Goal: Check status: Check status

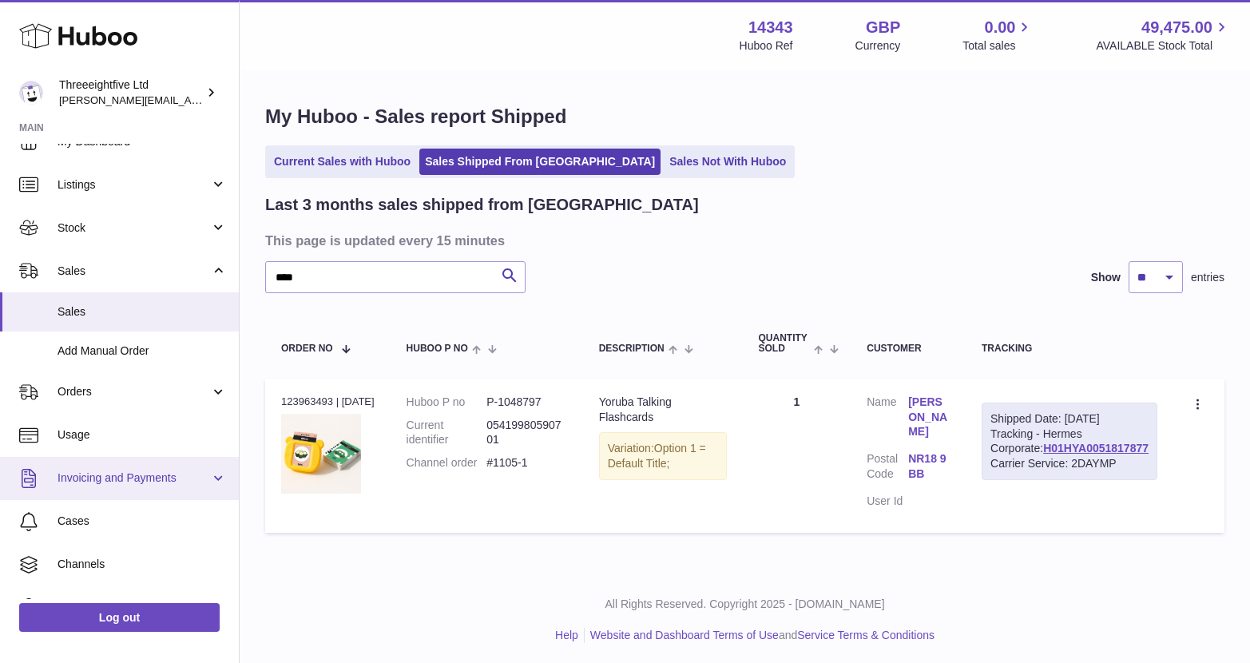
scroll to position [97, 0]
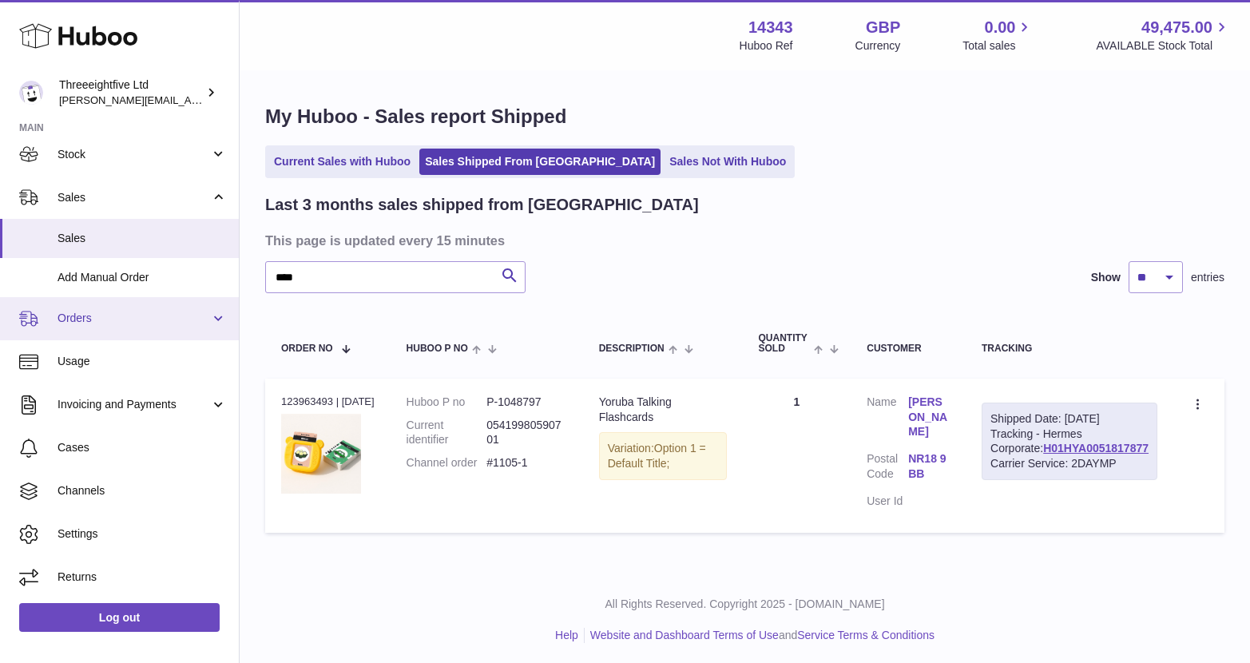
click at [86, 329] on link "Orders" at bounding box center [119, 318] width 239 height 43
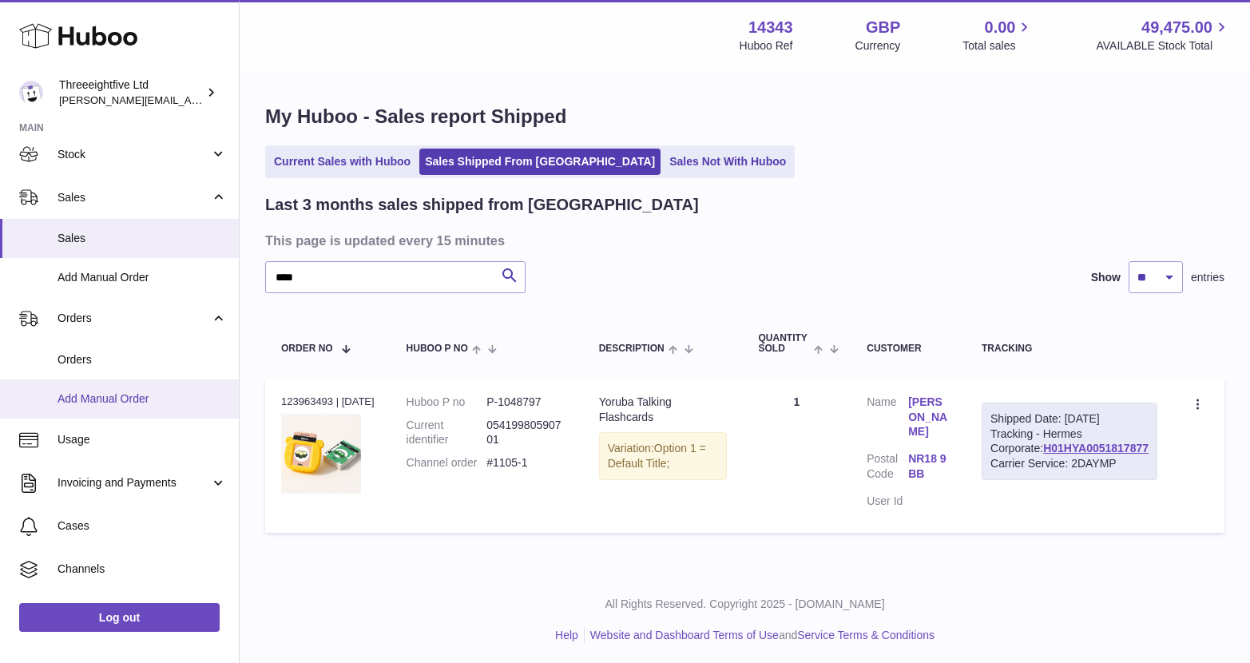
click at [107, 391] on span "Add Manual Order" at bounding box center [141, 398] width 169 height 15
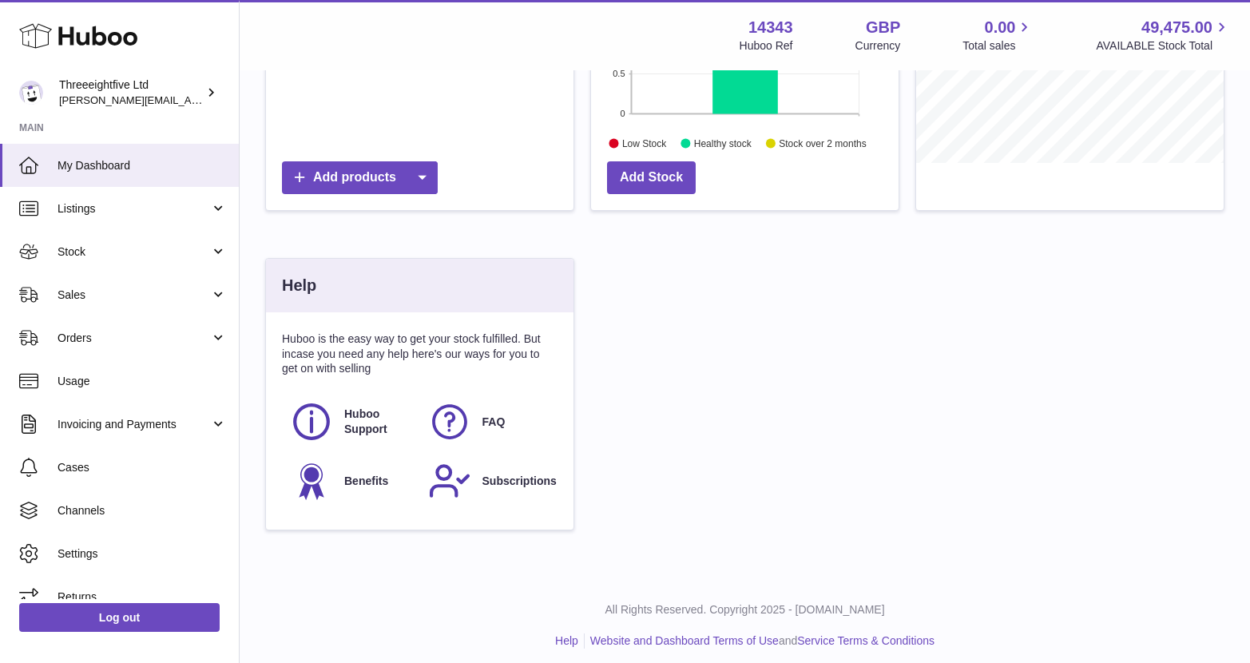
scroll to position [386, 0]
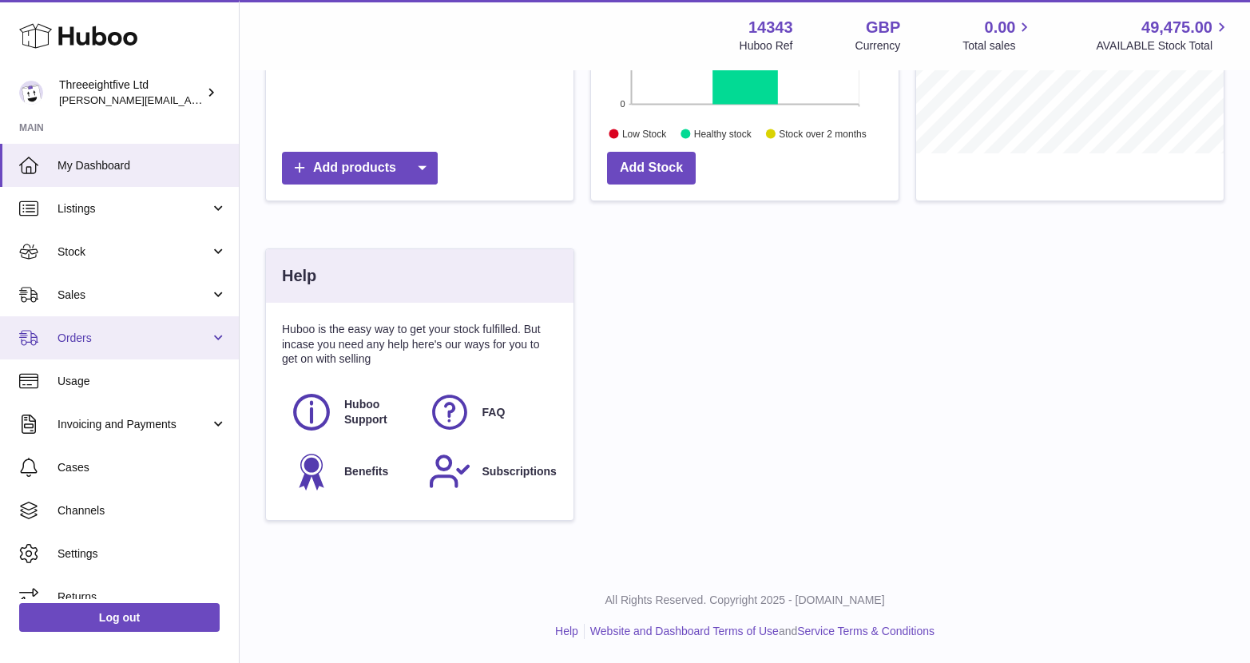
click at [160, 340] on span "Orders" at bounding box center [133, 338] width 153 height 15
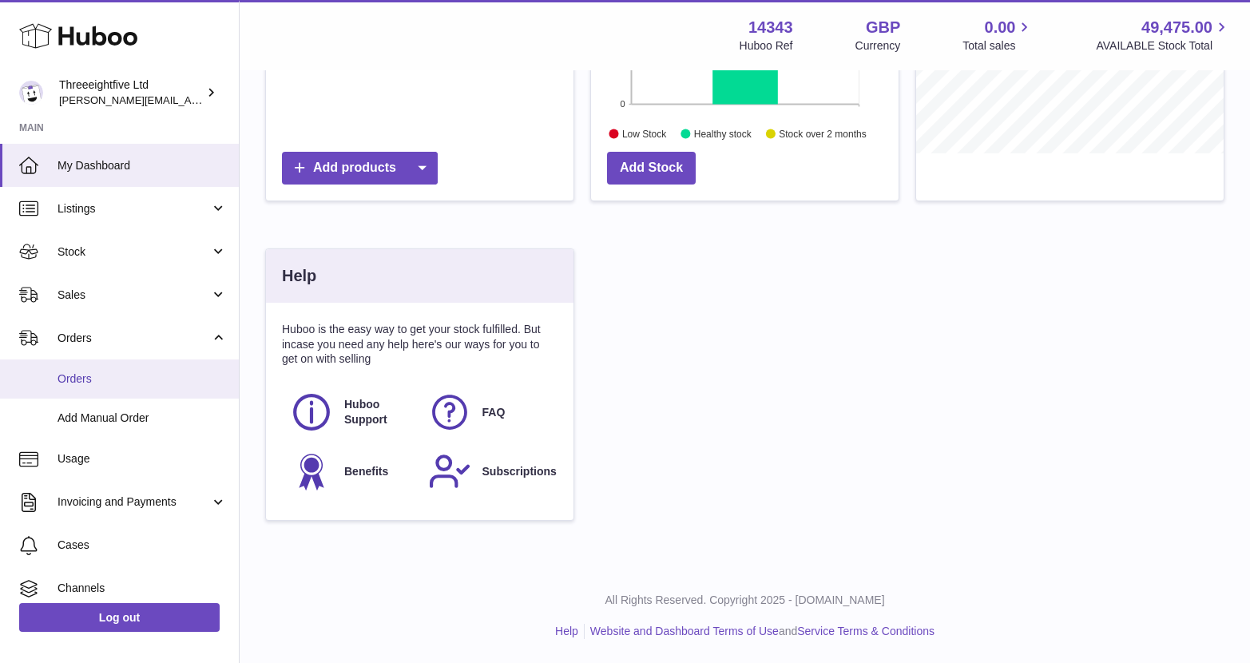
click at [136, 374] on span "Orders" at bounding box center [141, 378] width 169 height 15
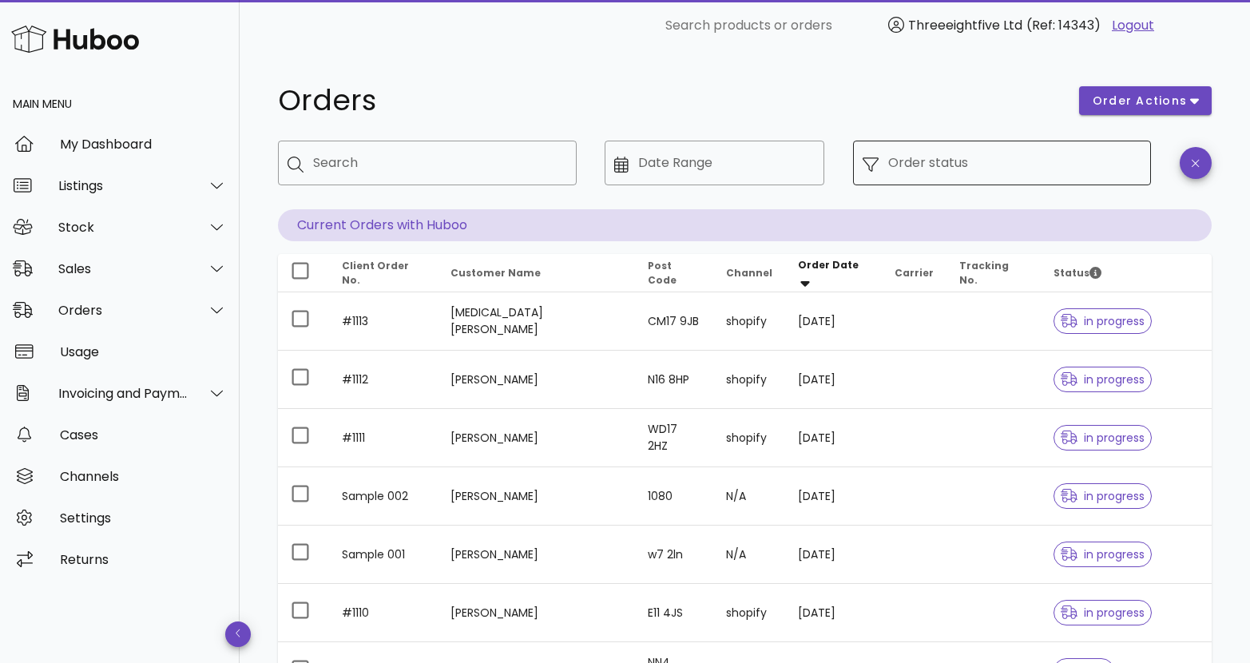
click at [1042, 180] on div "Order status" at bounding box center [1015, 163] width 254 height 45
click at [994, 168] on input "Order status" at bounding box center [1015, 163] width 254 height 26
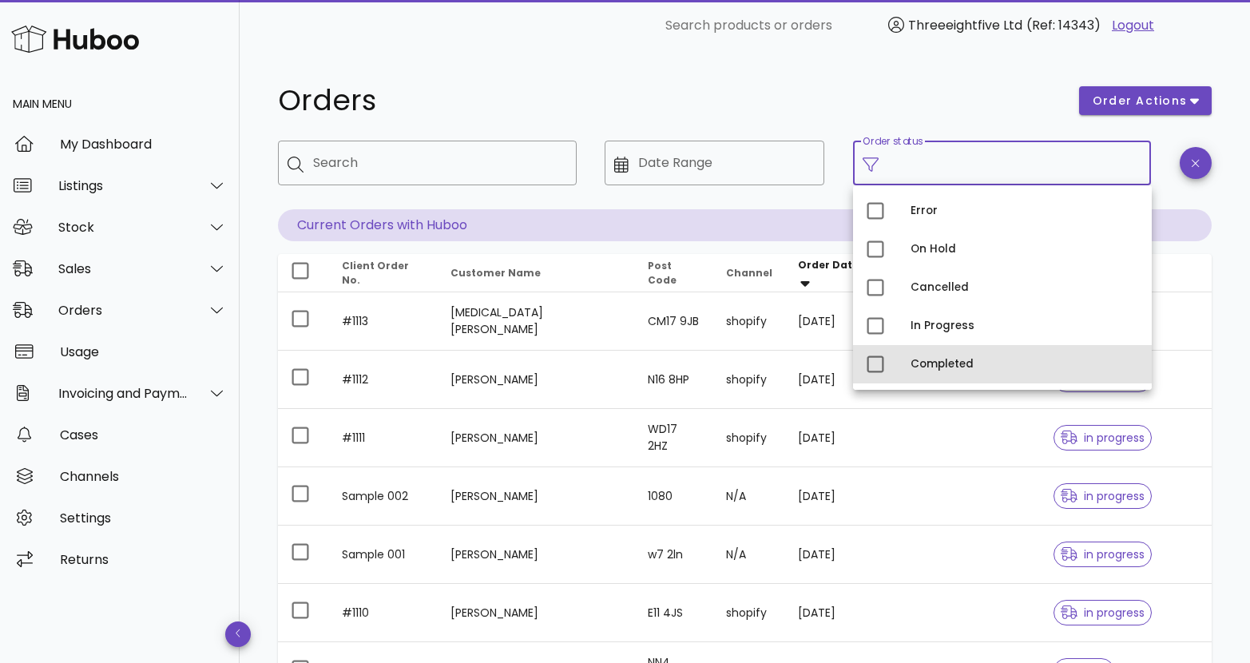
click at [929, 356] on div "Completed" at bounding box center [1024, 364] width 228 height 26
type input "**********"
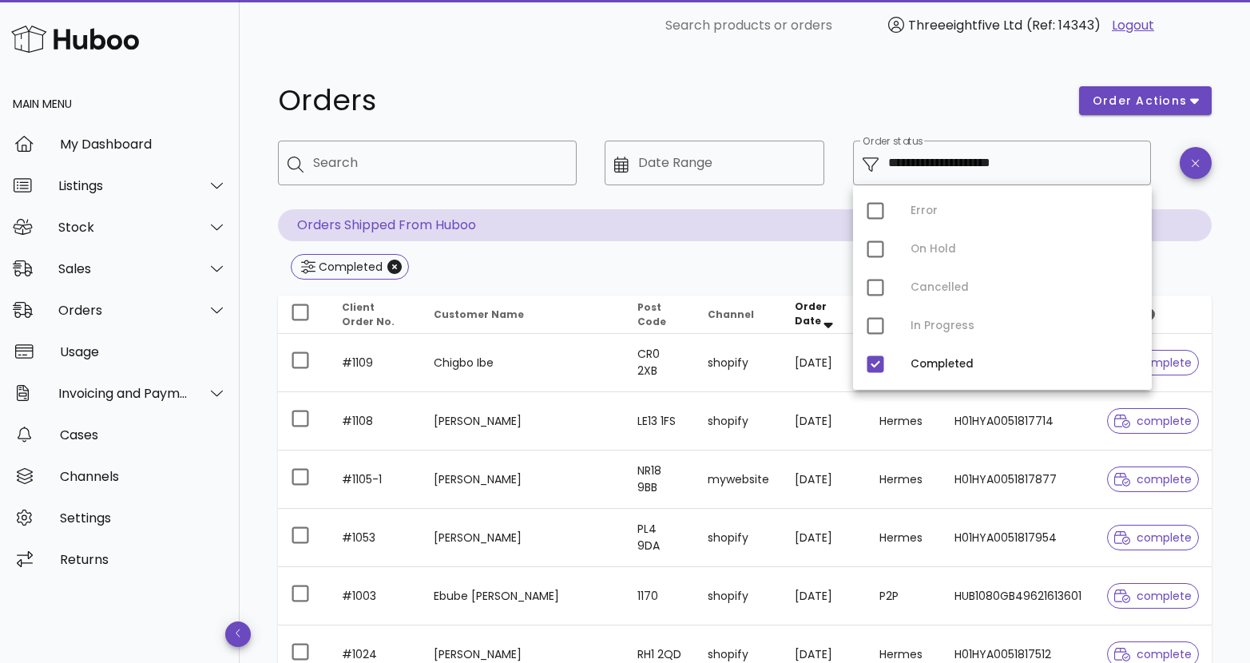
click at [957, 72] on div "**********" at bounding box center [745, 571] width 1010 height 1041
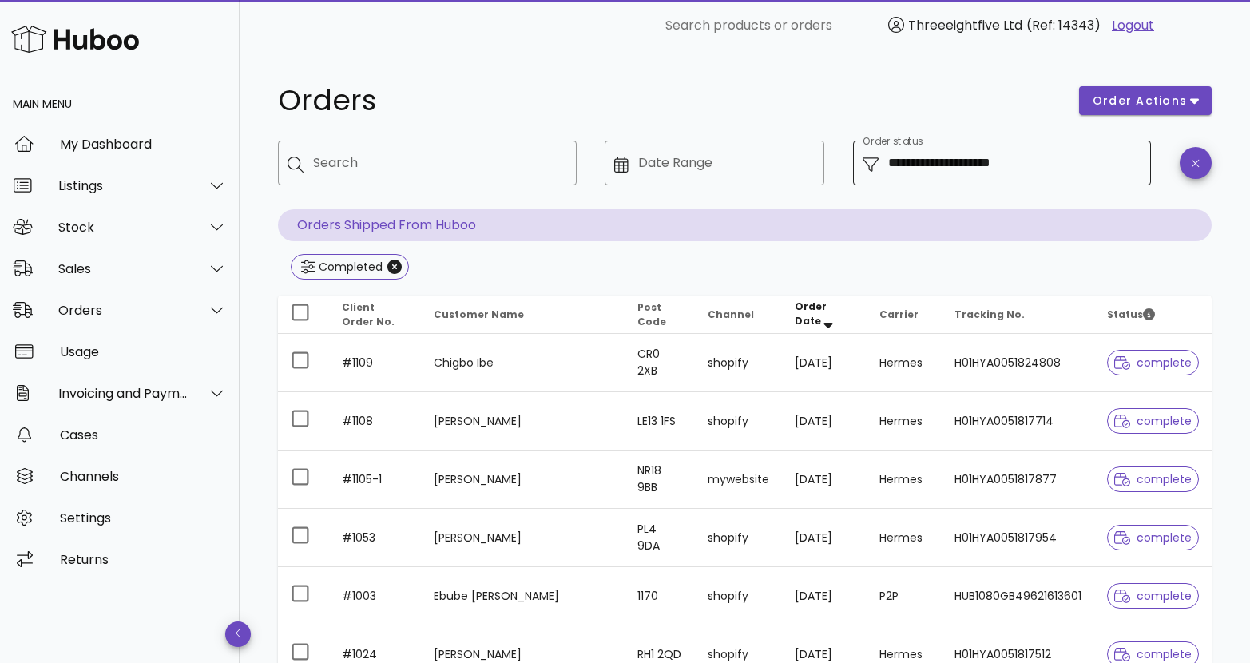
click at [991, 153] on input "**********" at bounding box center [1015, 163] width 254 height 26
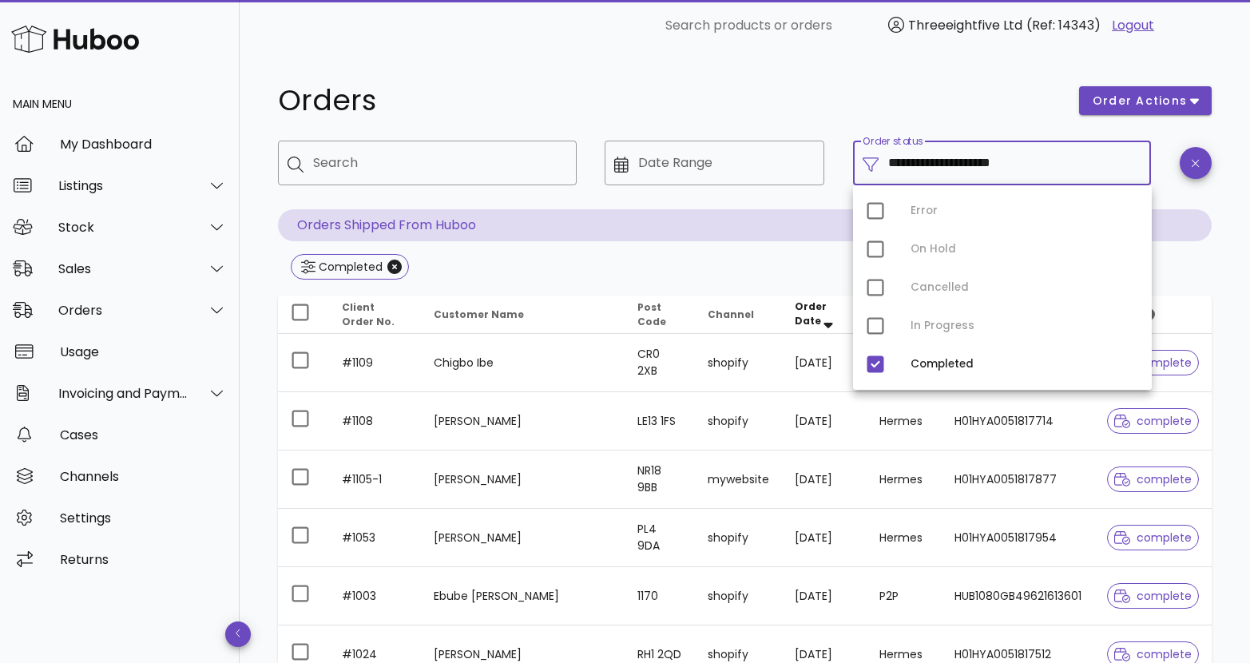
click at [882, 323] on div "Error On Hold Cancelled In Progress Completed" at bounding box center [1002, 287] width 299 height 204
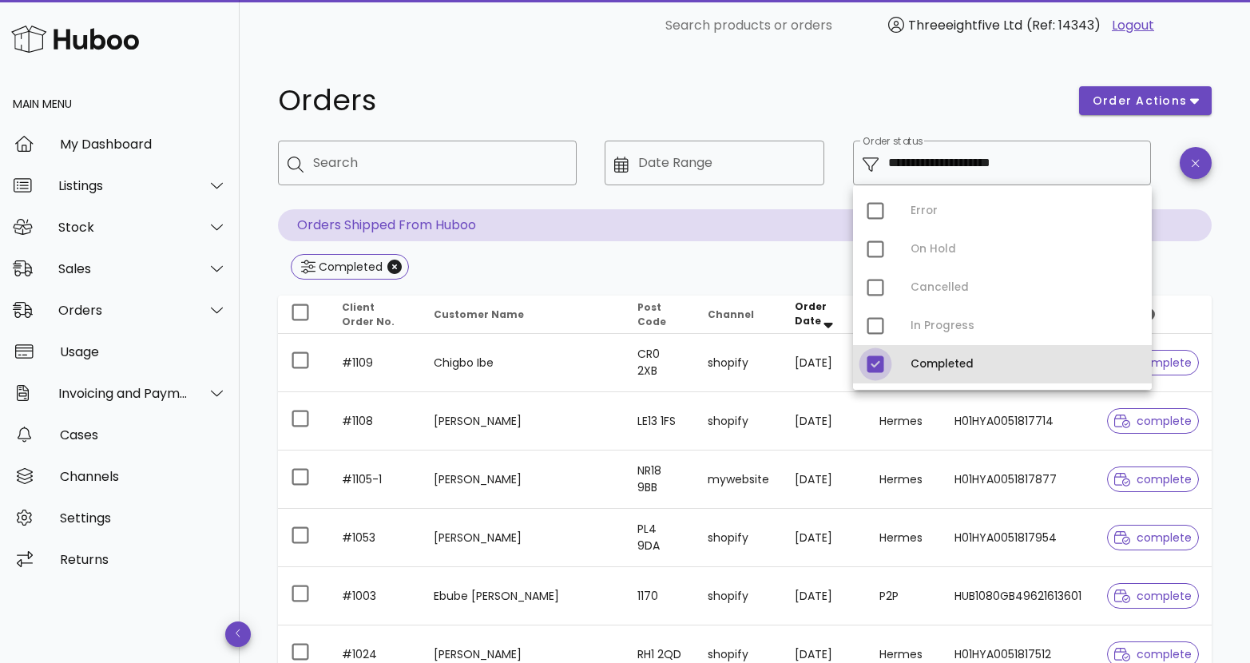
click at [878, 363] on div at bounding box center [875, 364] width 27 height 27
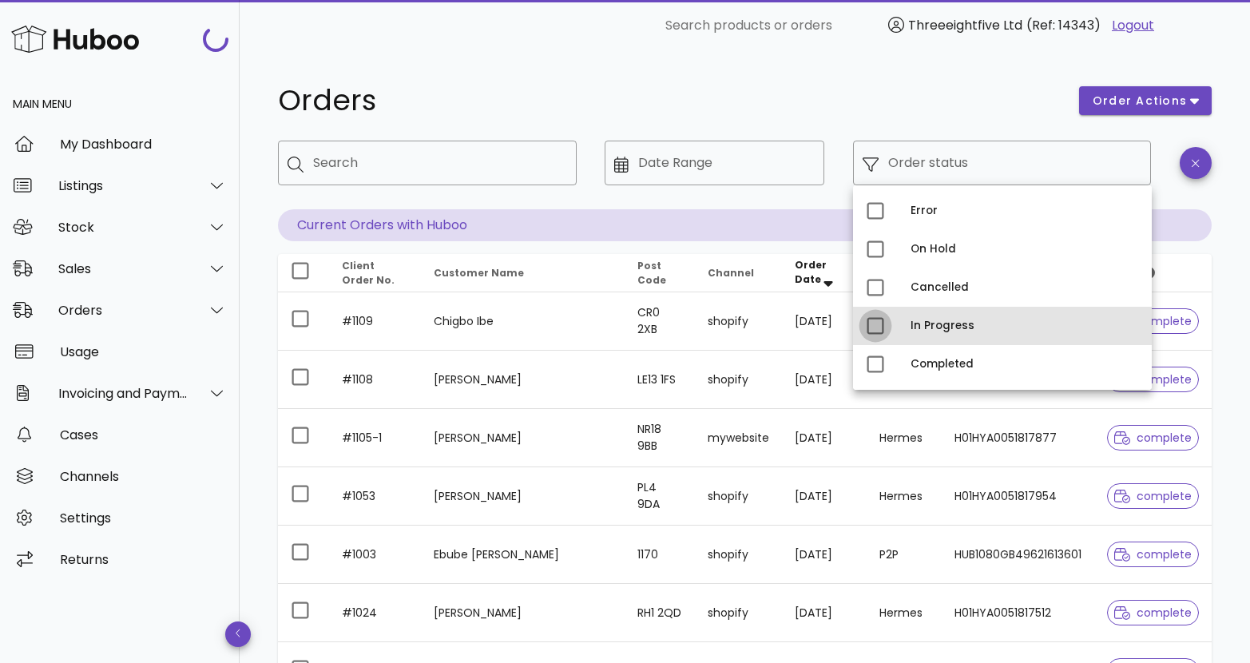
click at [875, 336] on div at bounding box center [875, 325] width 27 height 27
type input "**********"
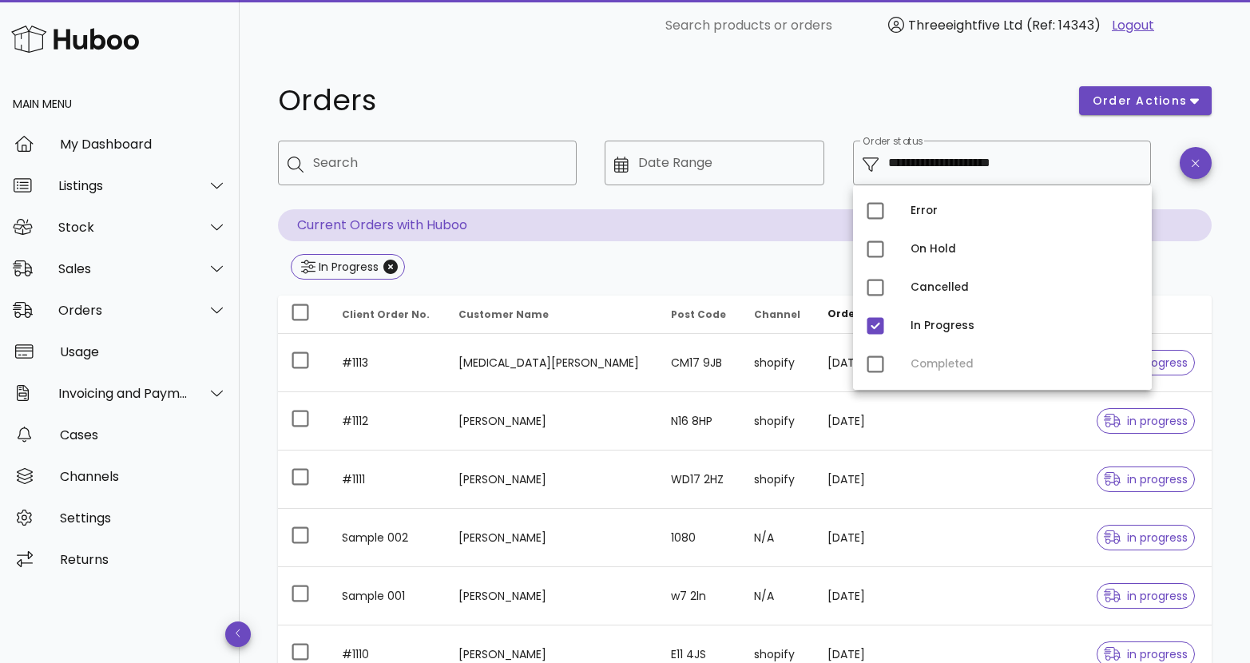
click at [954, 105] on h1 "Orders" at bounding box center [669, 100] width 782 height 29
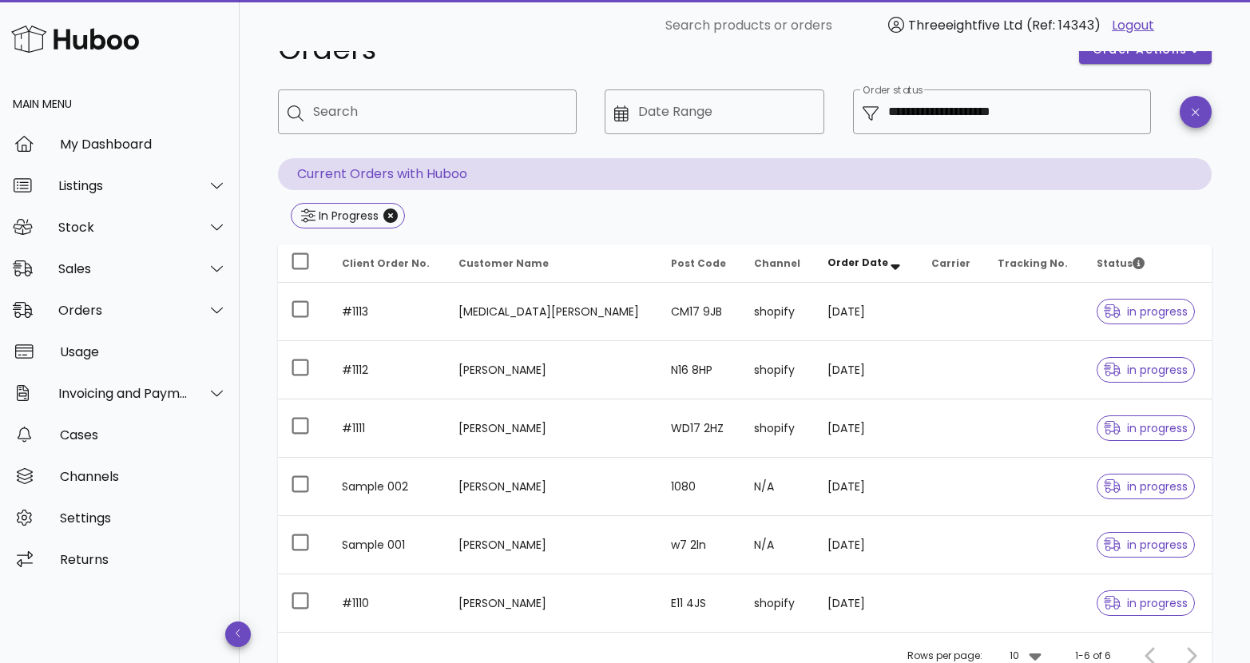
scroll to position [52, 0]
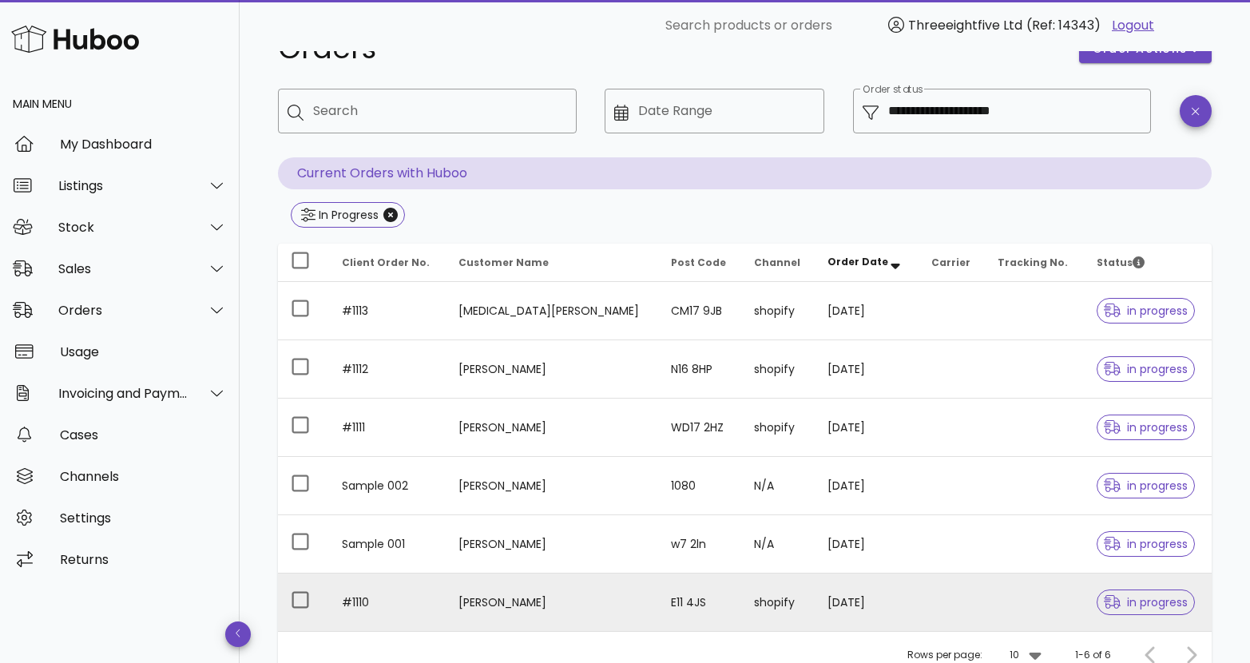
click at [383, 596] on td "#1110" at bounding box center [387, 601] width 117 height 57
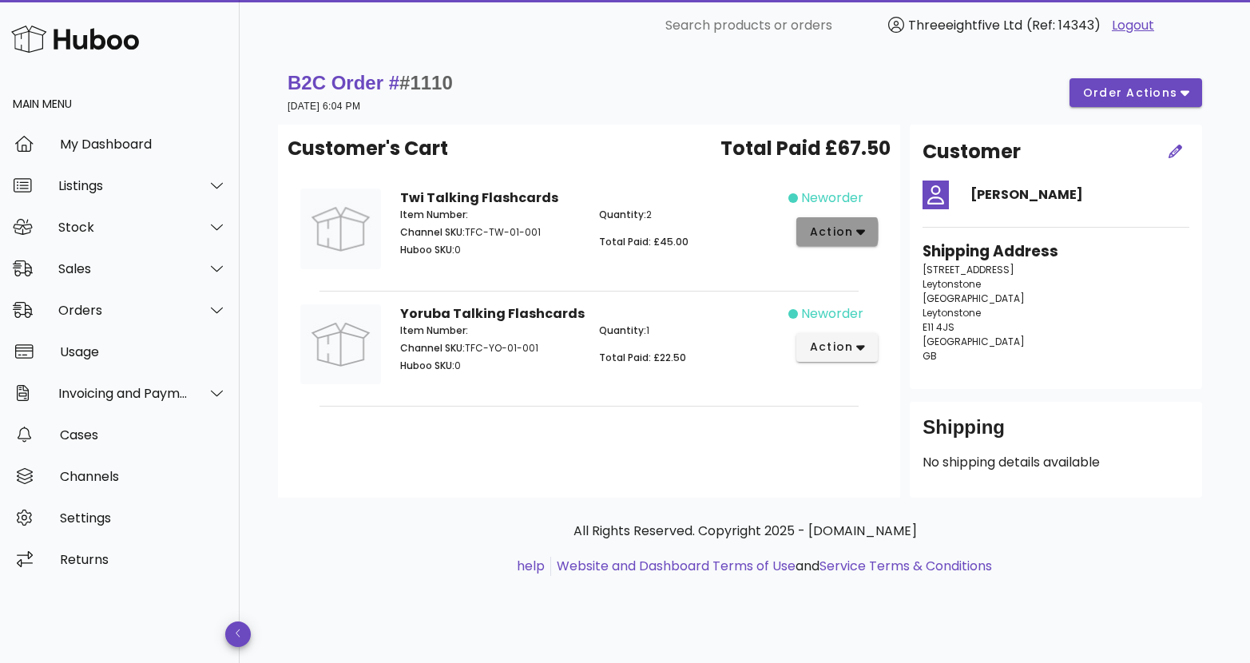
click at [867, 239] on button "action" at bounding box center [837, 231] width 82 height 29
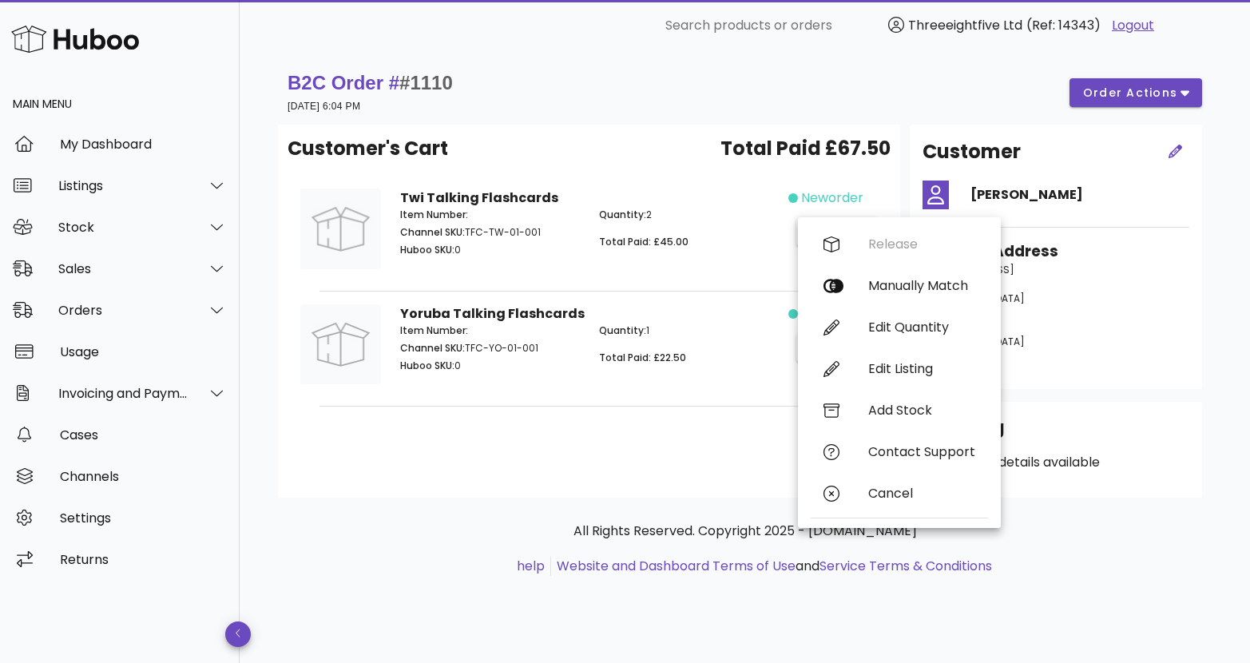
click at [829, 81] on div "B2C Order # #1110 02 September 2025 at 6:04 PM order actions" at bounding box center [744, 92] width 914 height 45
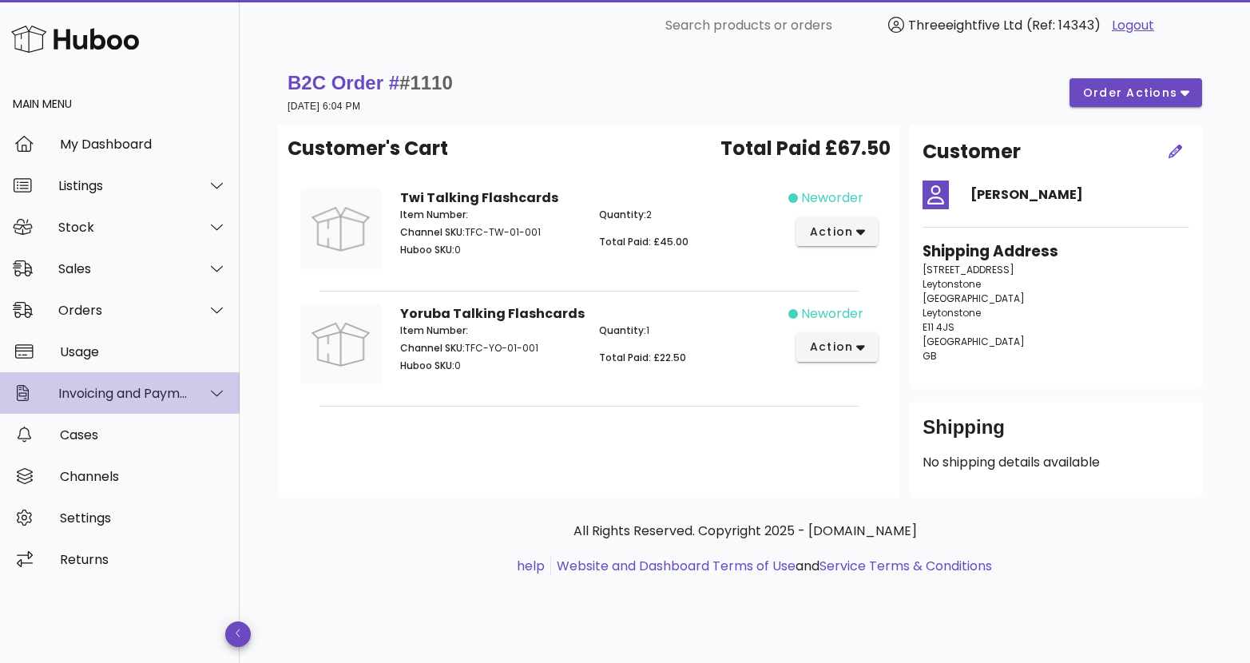
click at [62, 383] on div "Invoicing and Payments" at bounding box center [120, 393] width 240 height 42
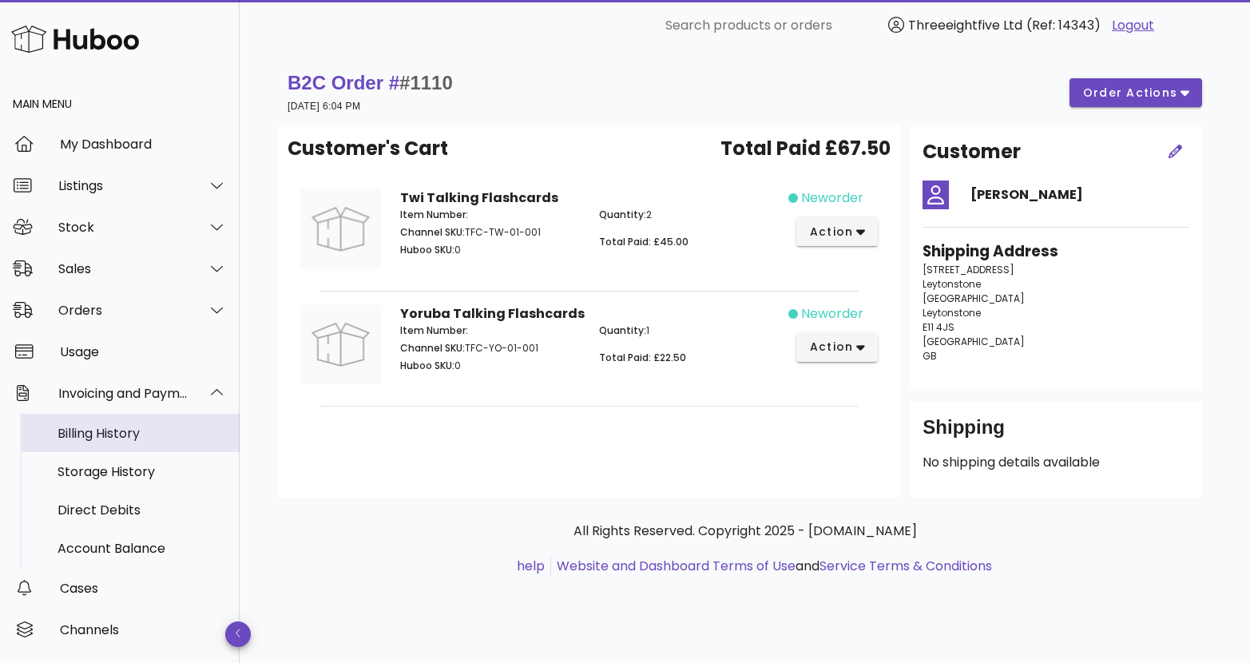
click at [109, 427] on div "Billing History" at bounding box center [141, 433] width 169 height 15
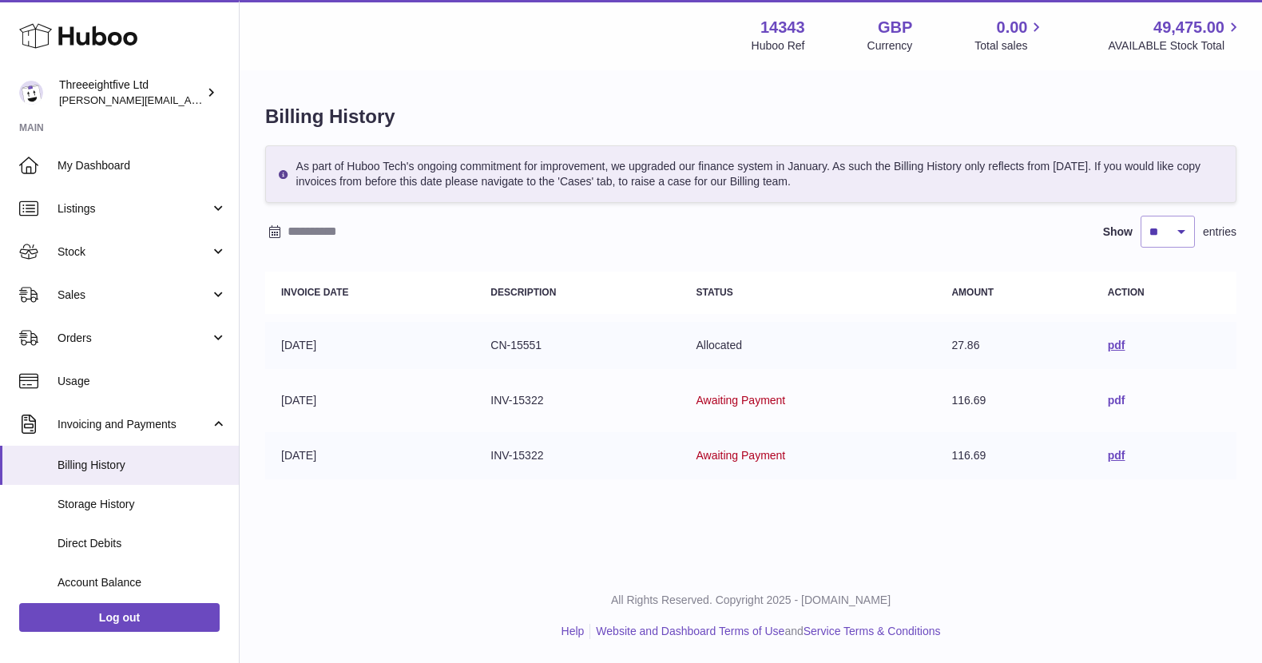
click at [1122, 399] on link "pdf" at bounding box center [1117, 400] width 18 height 13
click at [101, 536] on span "Direct Debits" at bounding box center [141, 543] width 169 height 15
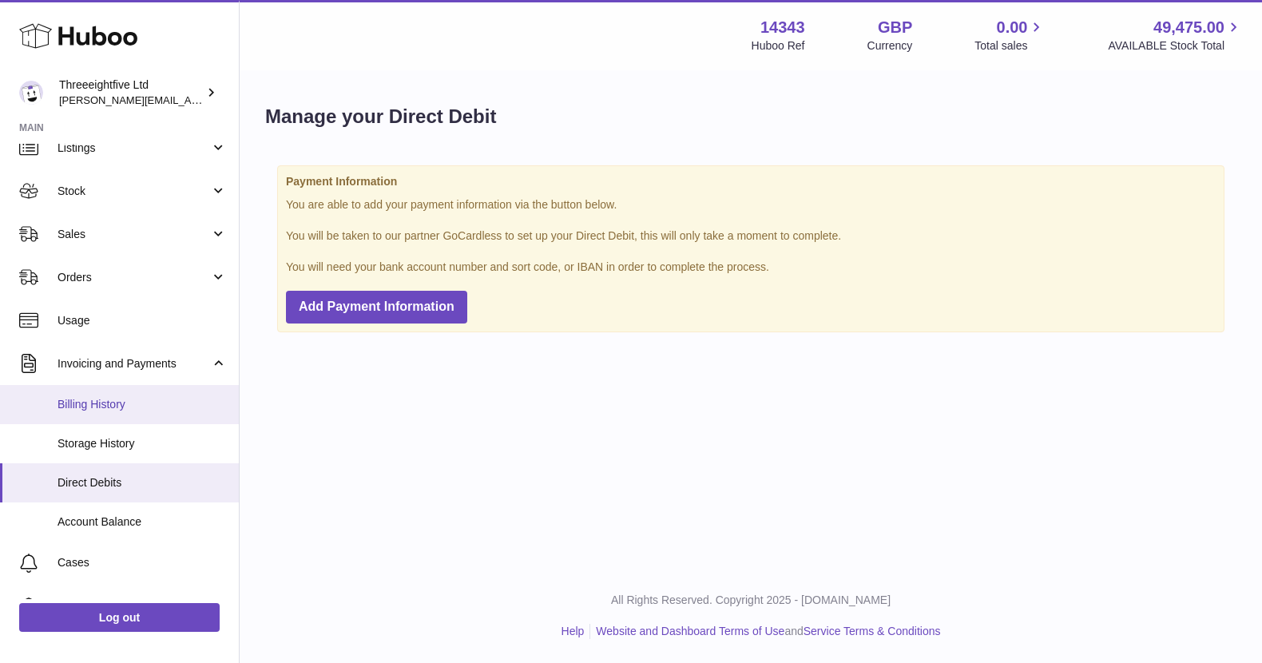
scroll to position [60, 0]
click at [117, 402] on span "Billing History" at bounding box center [141, 405] width 169 height 15
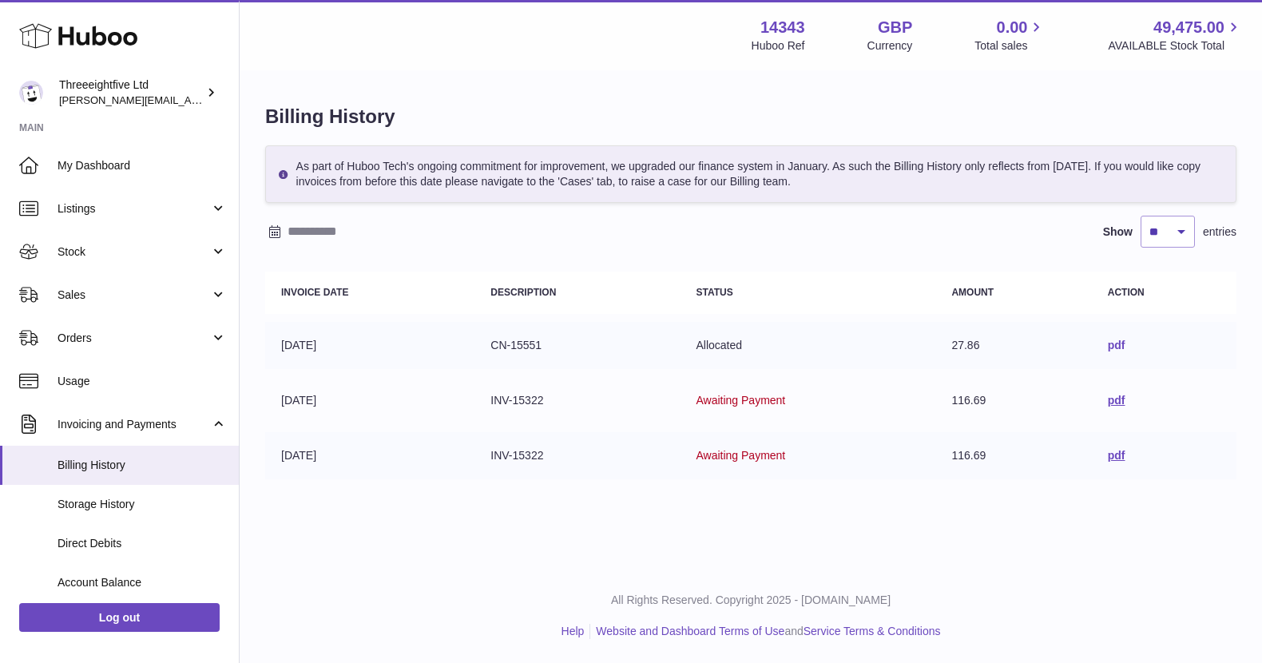
click at [1119, 351] on link "pdf" at bounding box center [1117, 345] width 18 height 13
click at [1121, 345] on link "pdf" at bounding box center [1117, 345] width 18 height 13
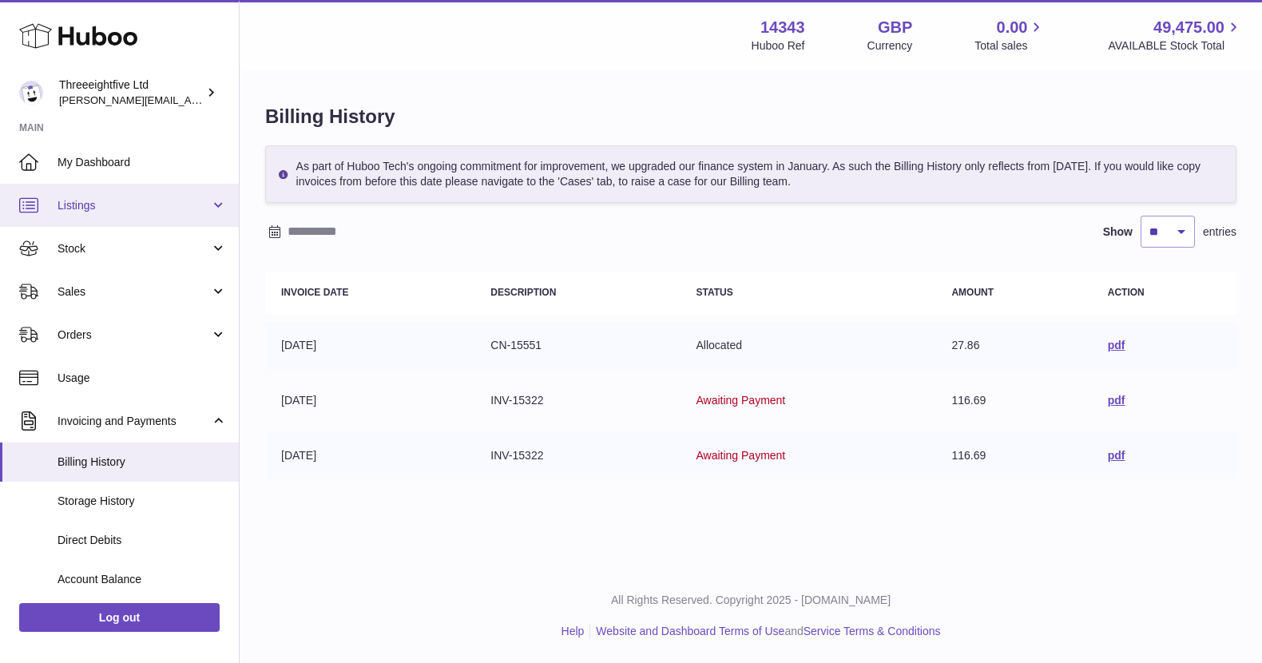
click at [171, 209] on span "Listings" at bounding box center [133, 205] width 153 height 15
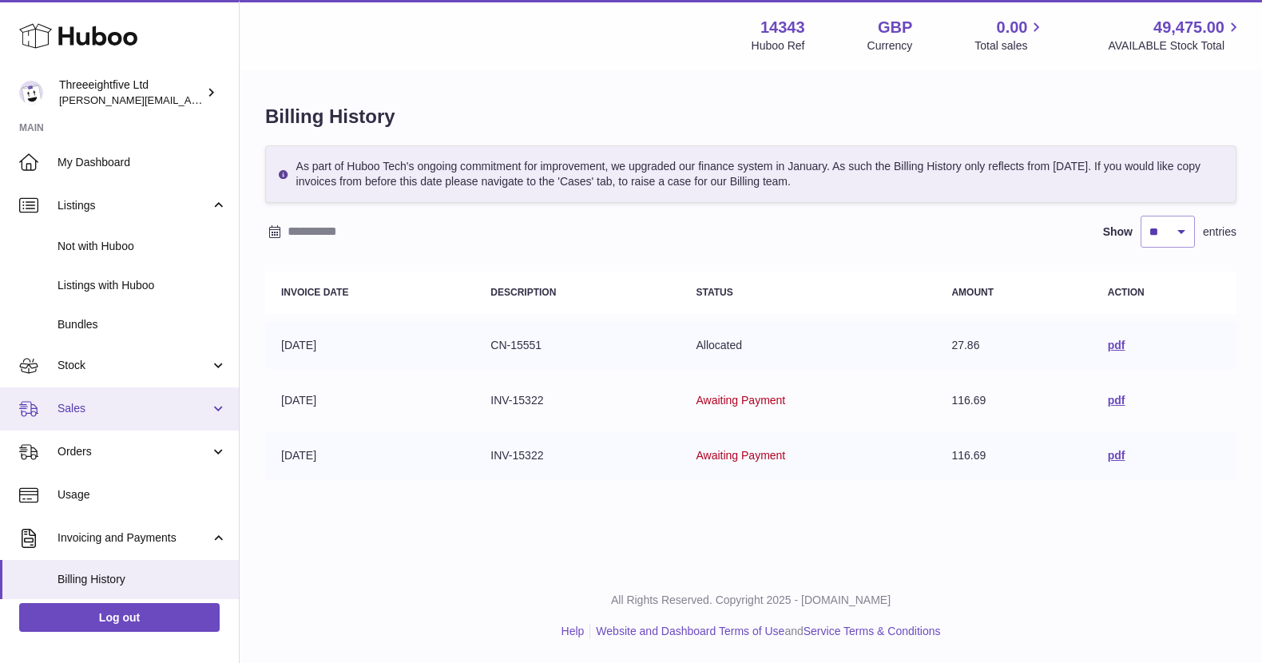
click at [110, 407] on span "Sales" at bounding box center [133, 408] width 153 height 15
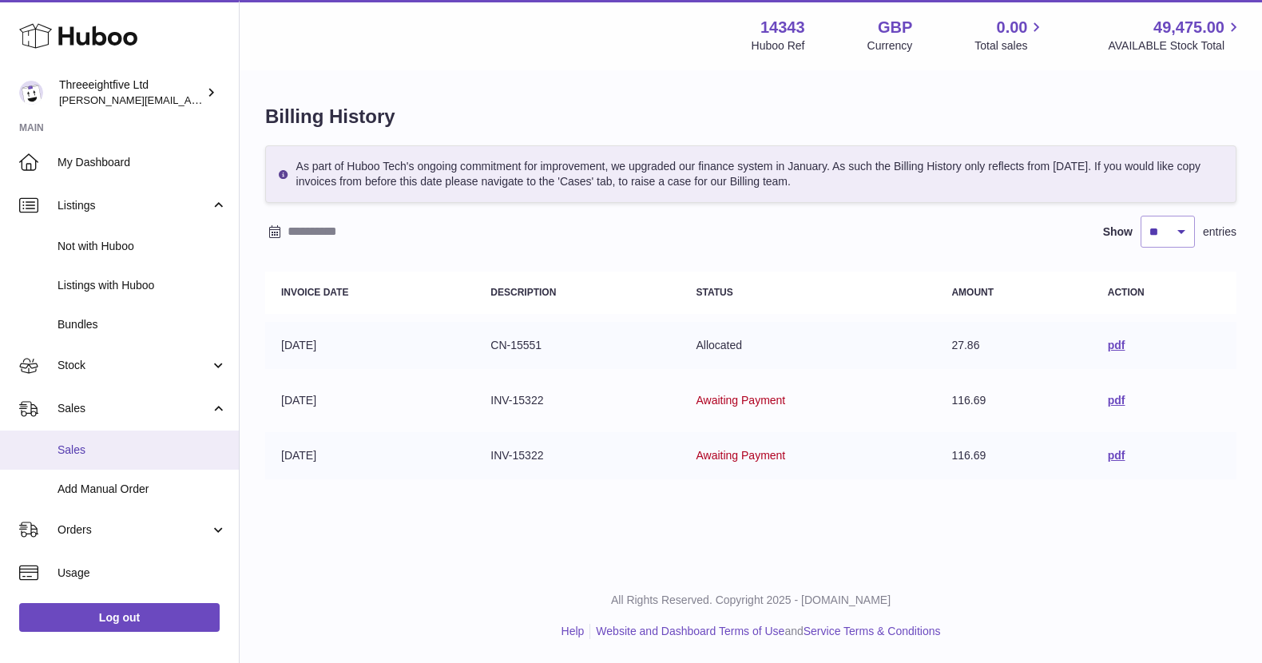
click at [84, 450] on span "Sales" at bounding box center [141, 449] width 169 height 15
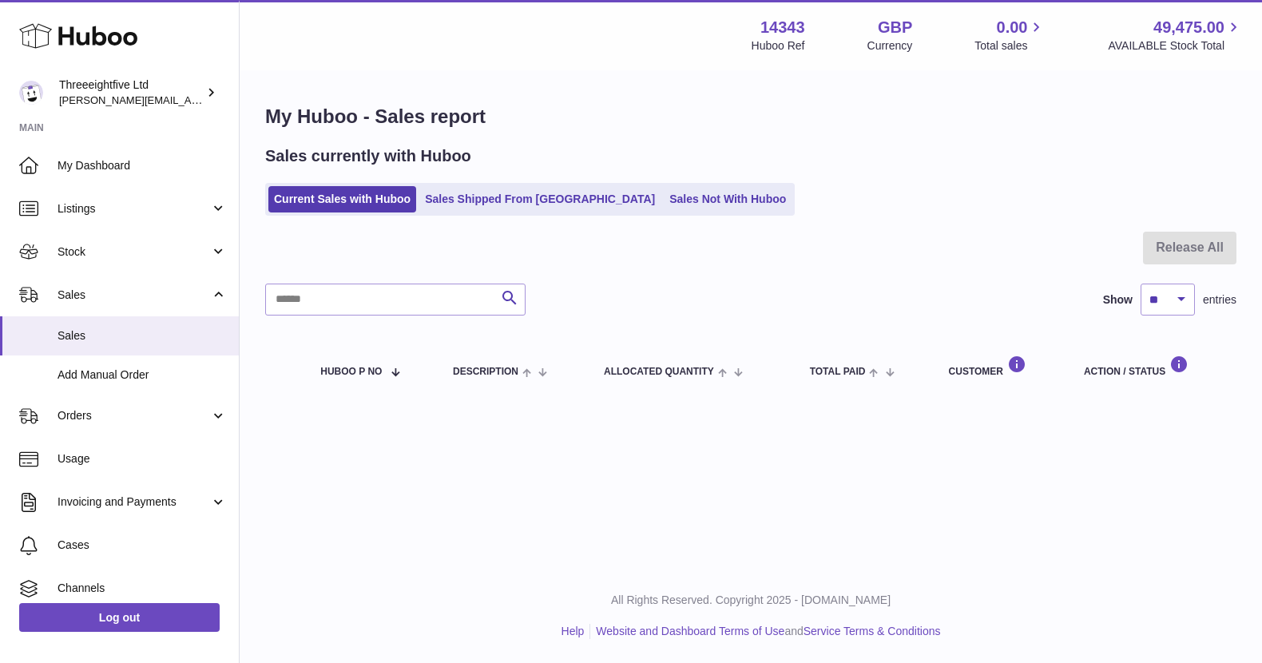
click at [441, 212] on ul "Current Sales with Huboo Sales Shipped From [GEOGRAPHIC_DATA] Sales Not With Hu…" at bounding box center [529, 199] width 529 height 33
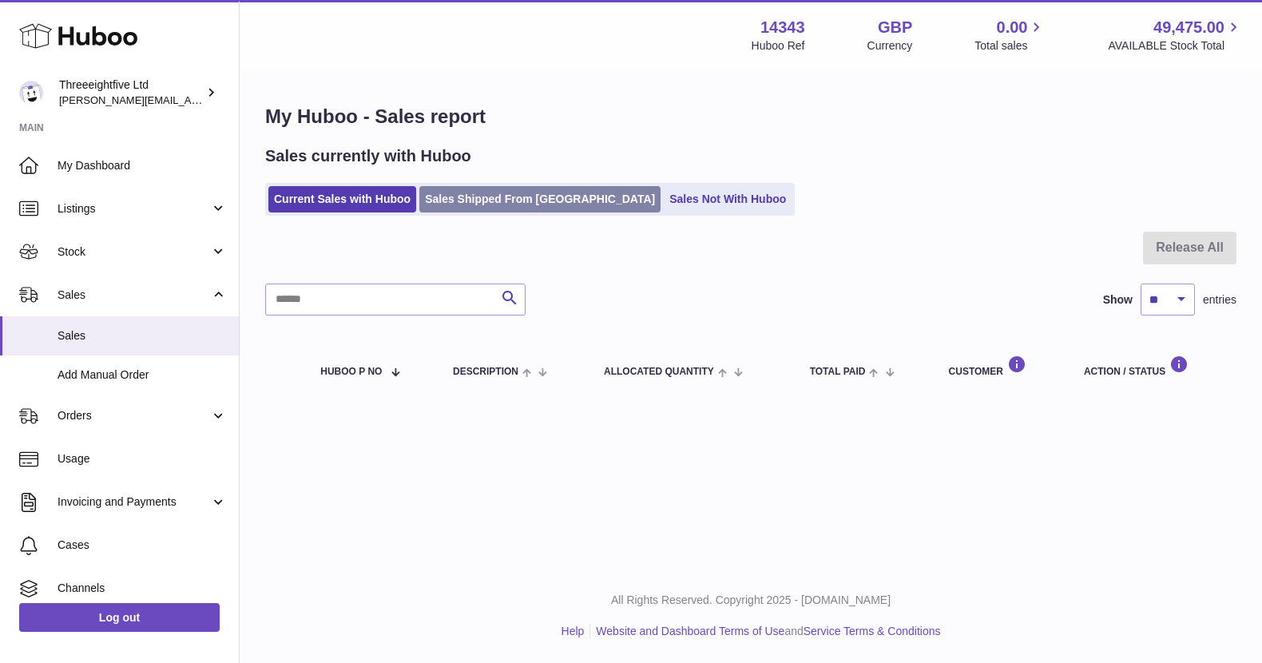
click at [445, 207] on link "Sales Shipped From [GEOGRAPHIC_DATA]" at bounding box center [539, 199] width 241 height 26
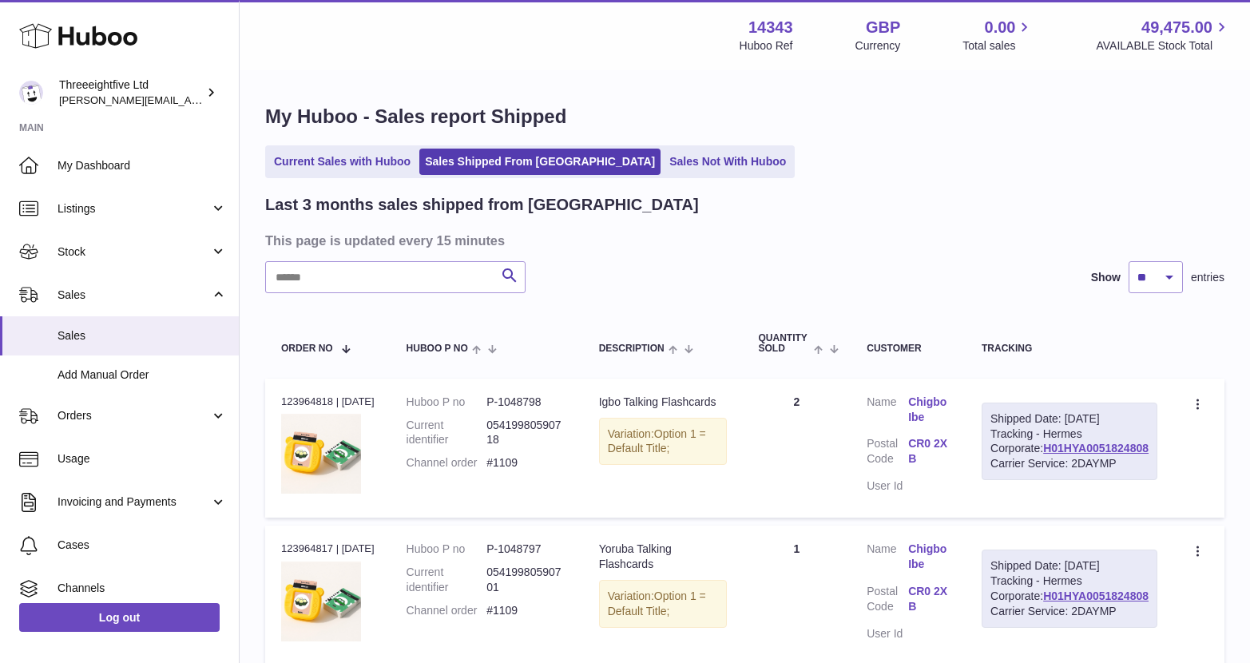
click at [341, 172] on link "Current Sales with Huboo" at bounding box center [342, 162] width 148 height 26
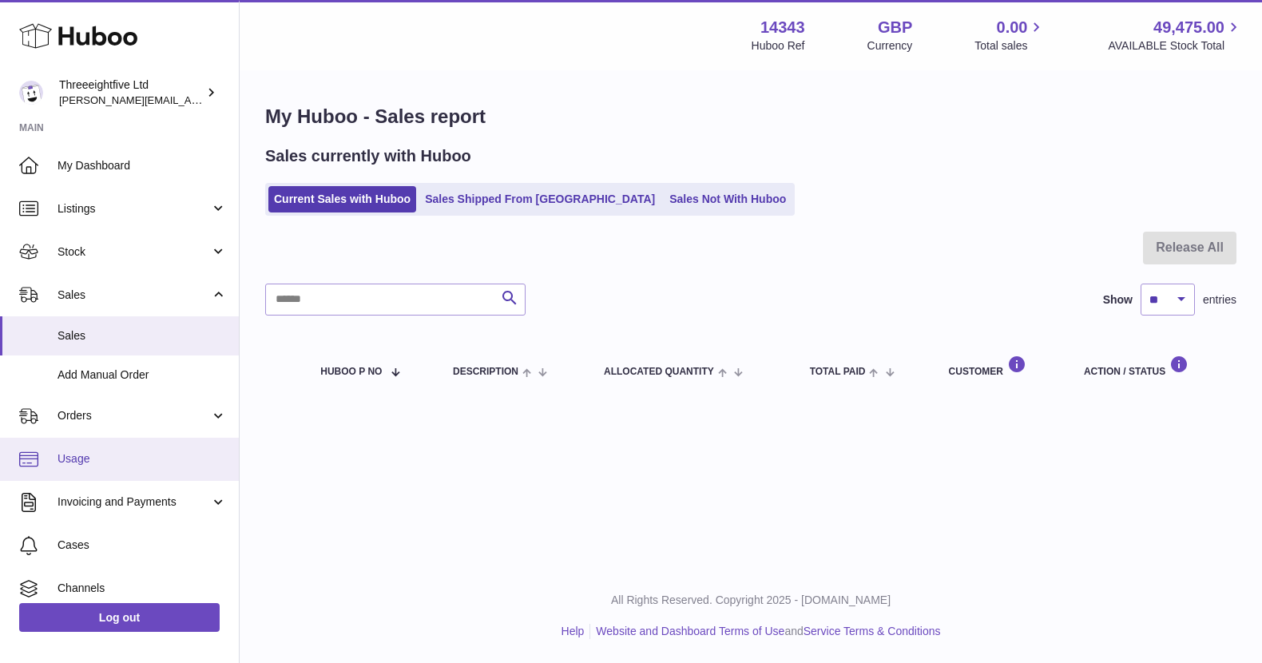
click at [73, 470] on link "Usage" at bounding box center [119, 459] width 239 height 43
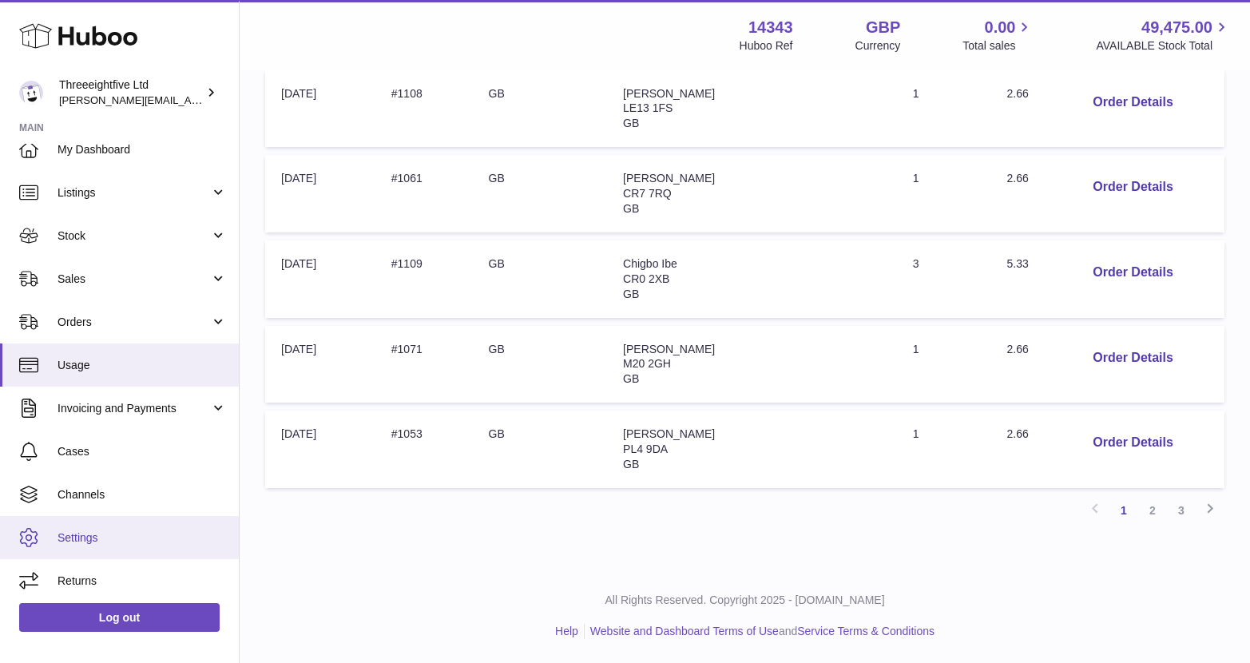
scroll to position [19, 0]
click at [77, 542] on link "Settings" at bounding box center [119, 534] width 239 height 43
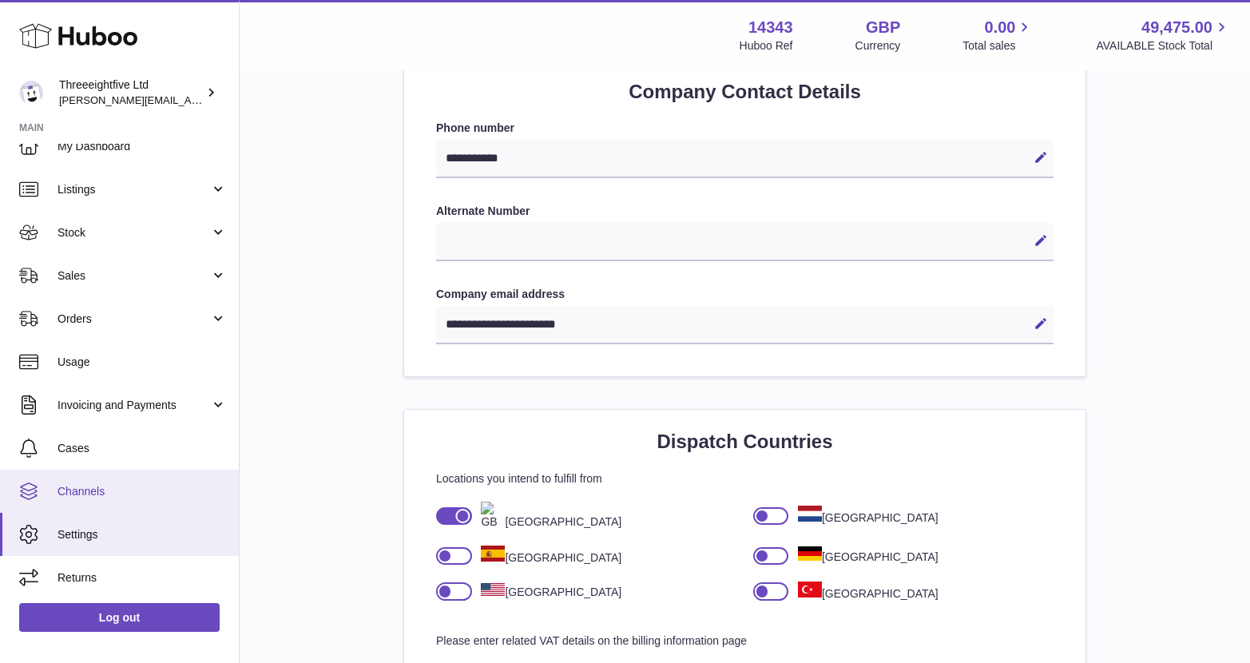
scroll to position [744, 0]
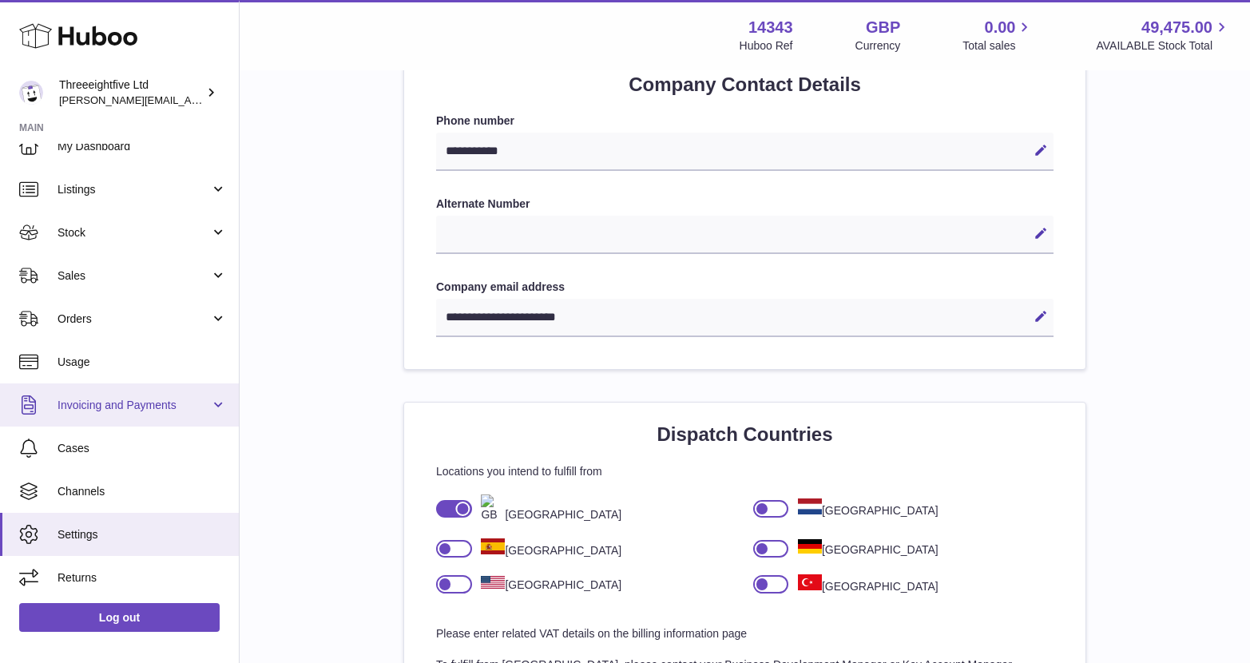
click at [79, 418] on link "Invoicing and Payments" at bounding box center [119, 404] width 239 height 43
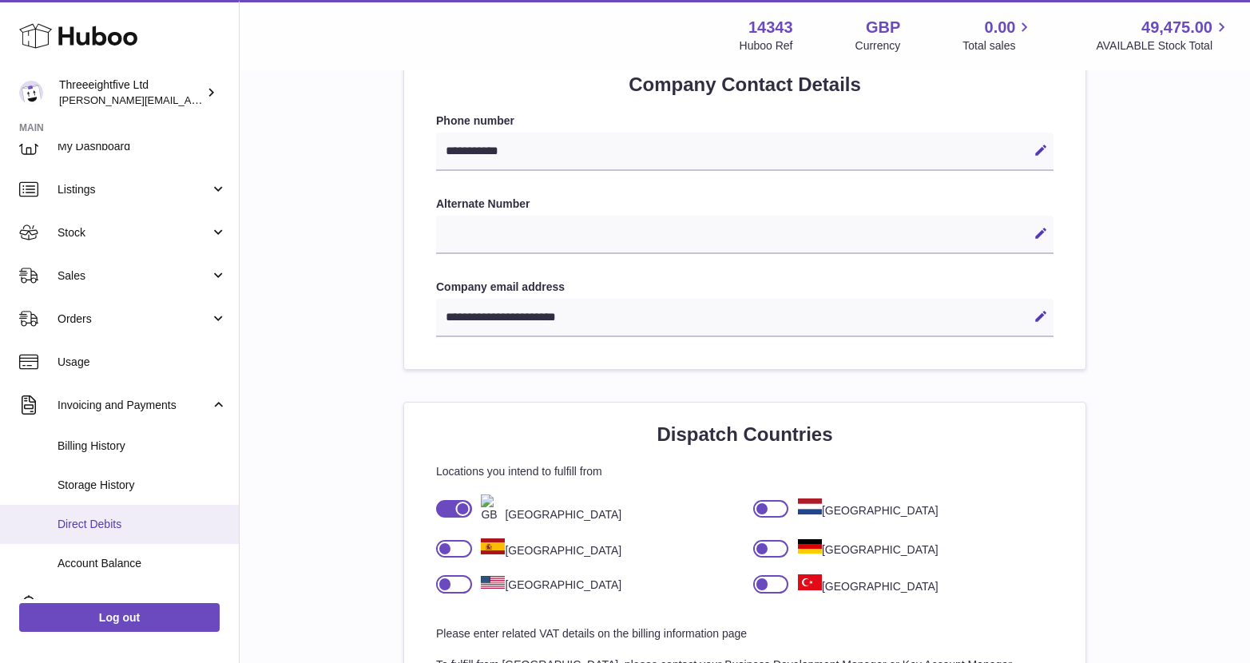
click at [87, 524] on span "Direct Debits" at bounding box center [141, 524] width 169 height 15
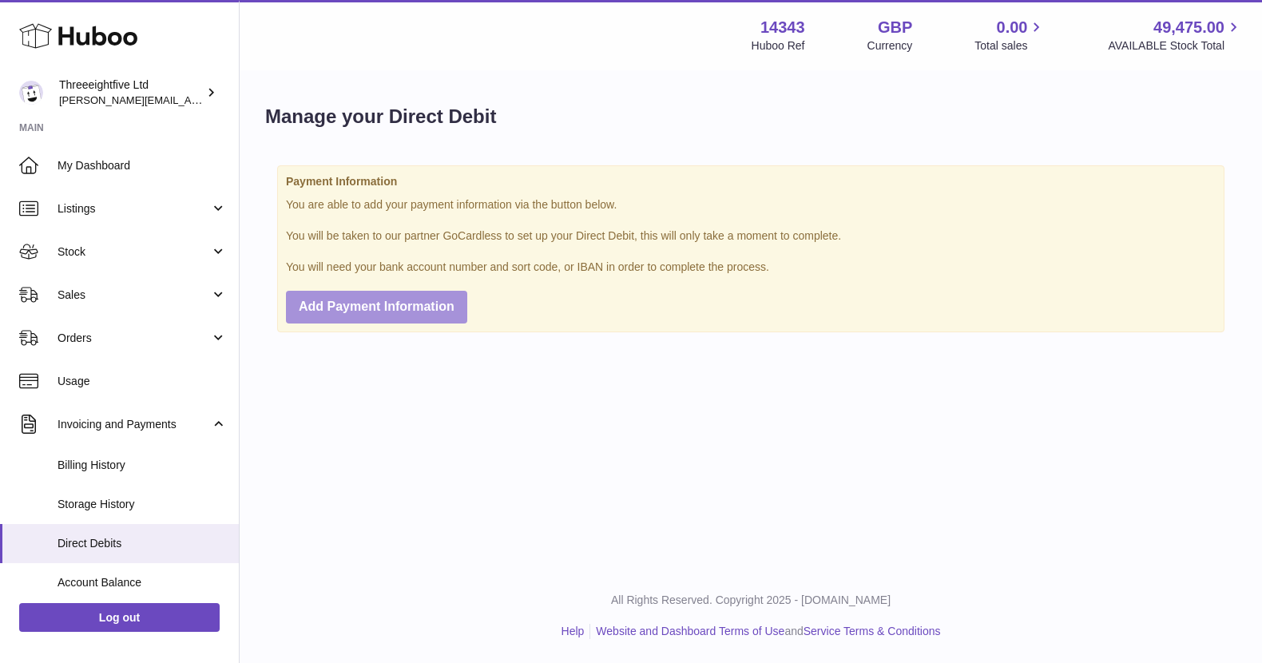
click at [319, 318] on button "Add Payment Information" at bounding box center [376, 307] width 181 height 33
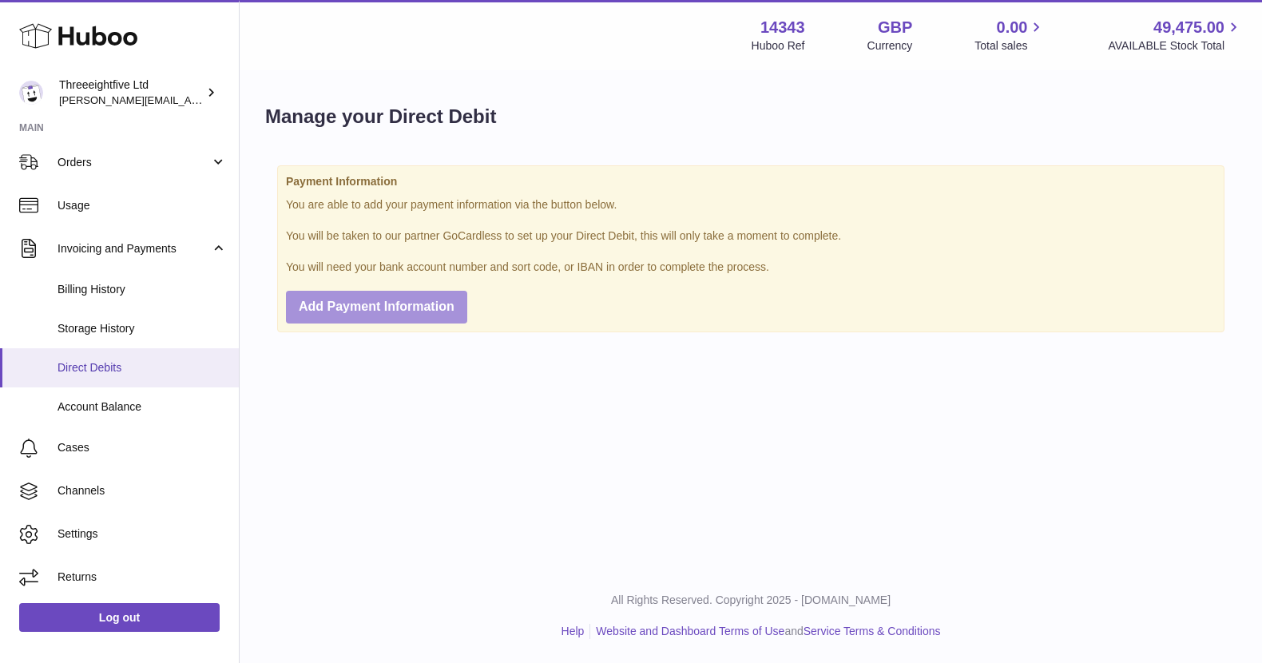
scroll to position [172, 0]
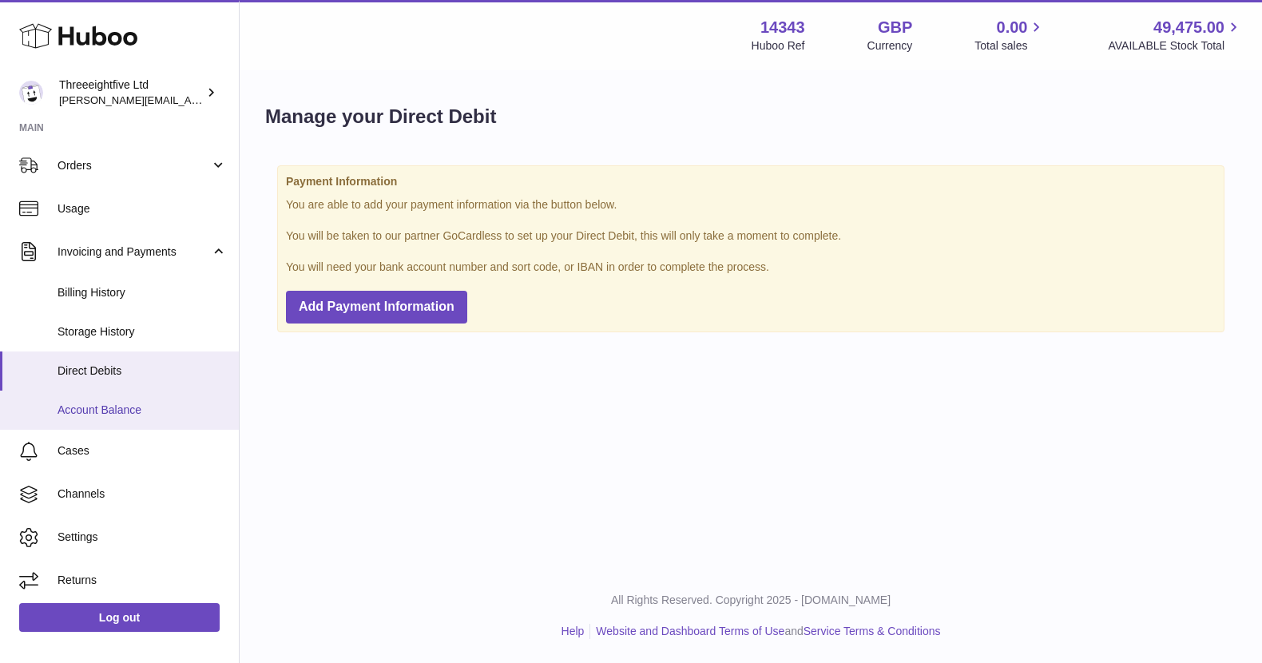
click at [136, 396] on link "Account Balance" at bounding box center [119, 409] width 239 height 39
click at [143, 414] on span "Account Balance" at bounding box center [141, 409] width 169 height 15
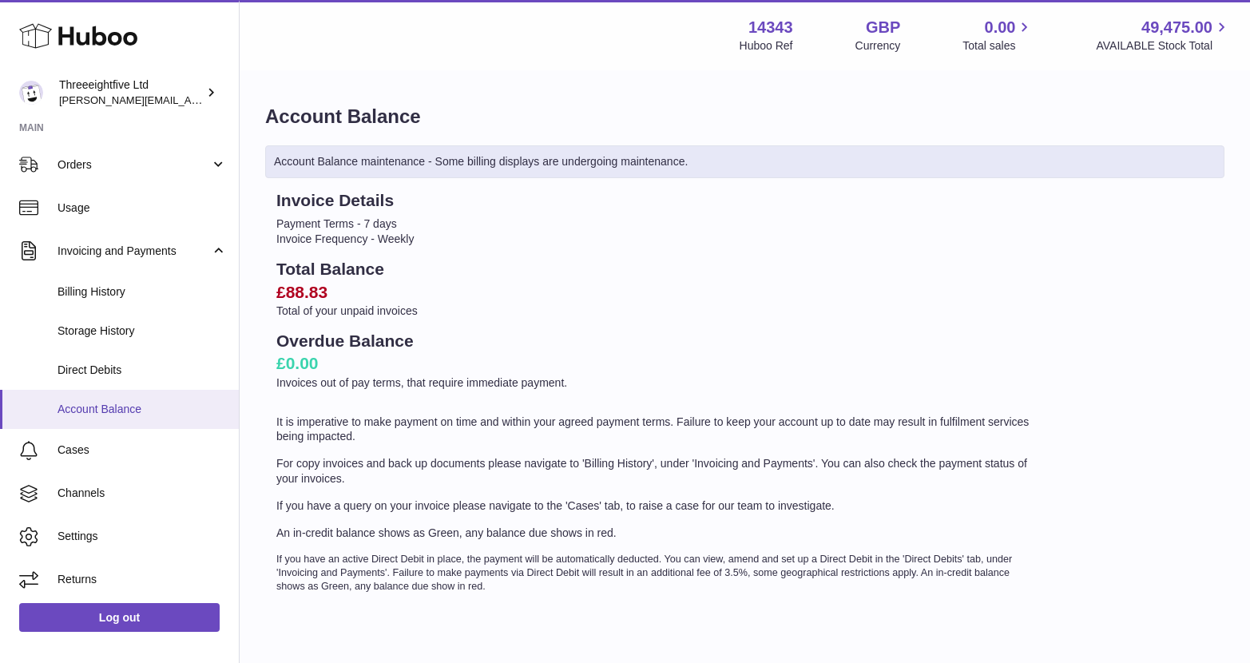
scroll to position [172, 0]
click at [93, 322] on link "Storage History" at bounding box center [119, 331] width 239 height 39
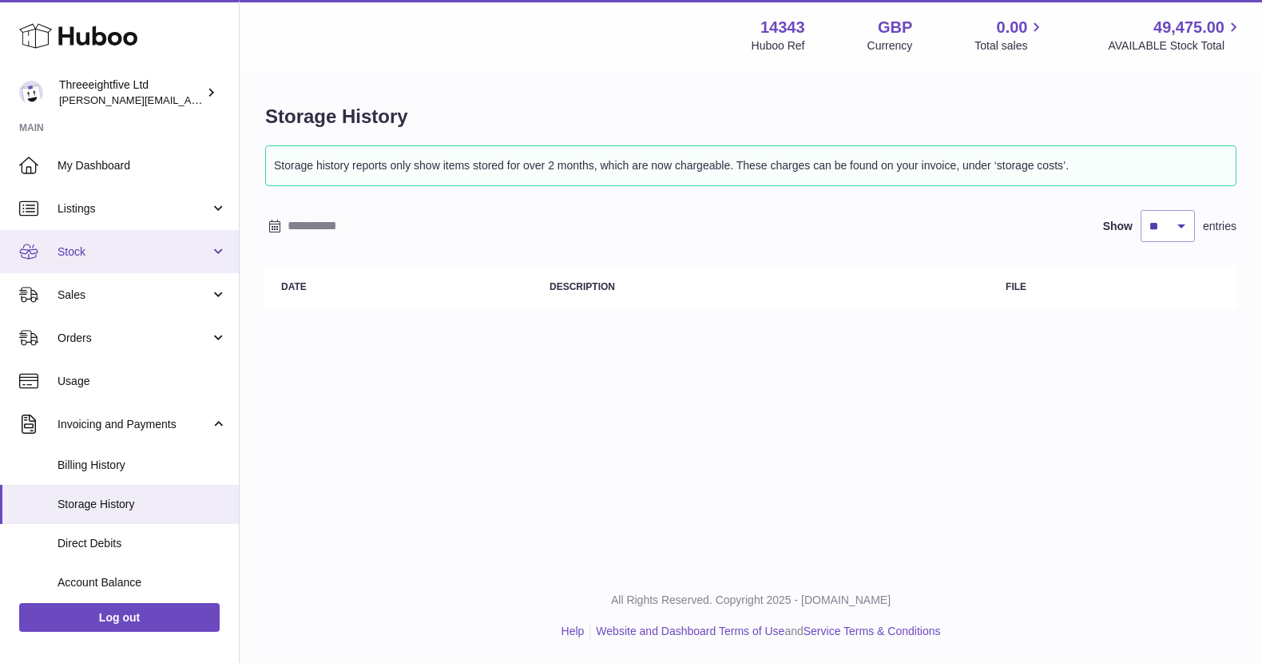
click at [89, 234] on link "Stock" at bounding box center [119, 251] width 239 height 43
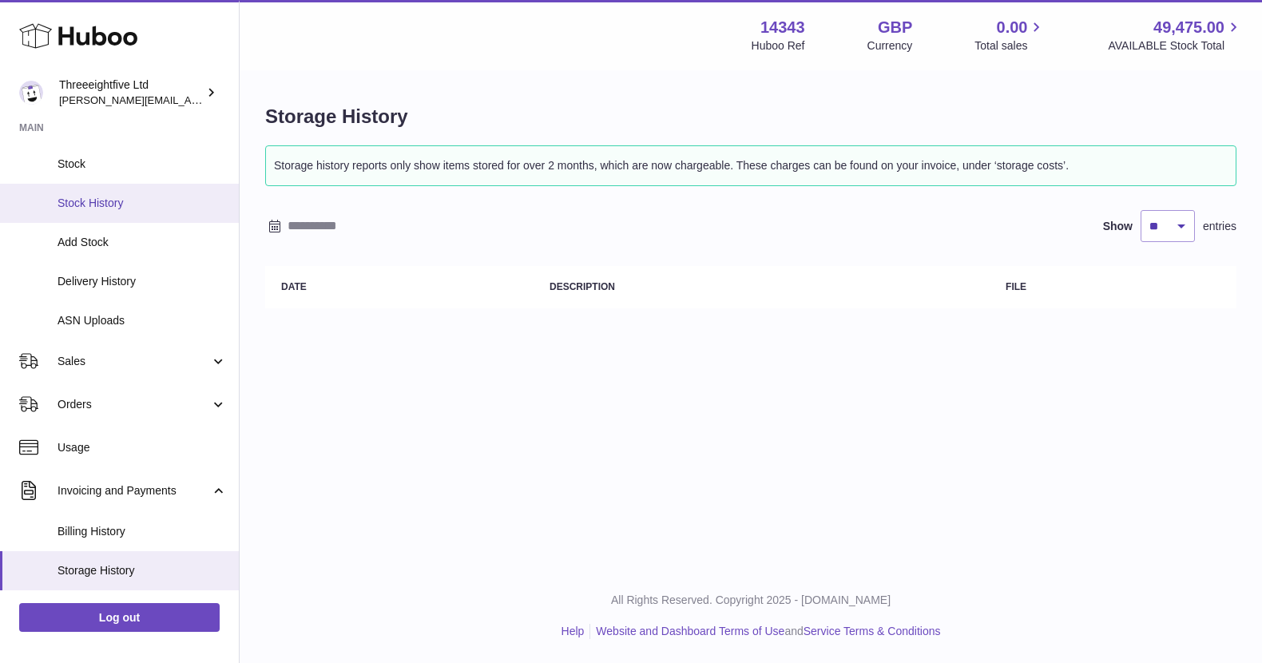
scroll to position [135, 0]
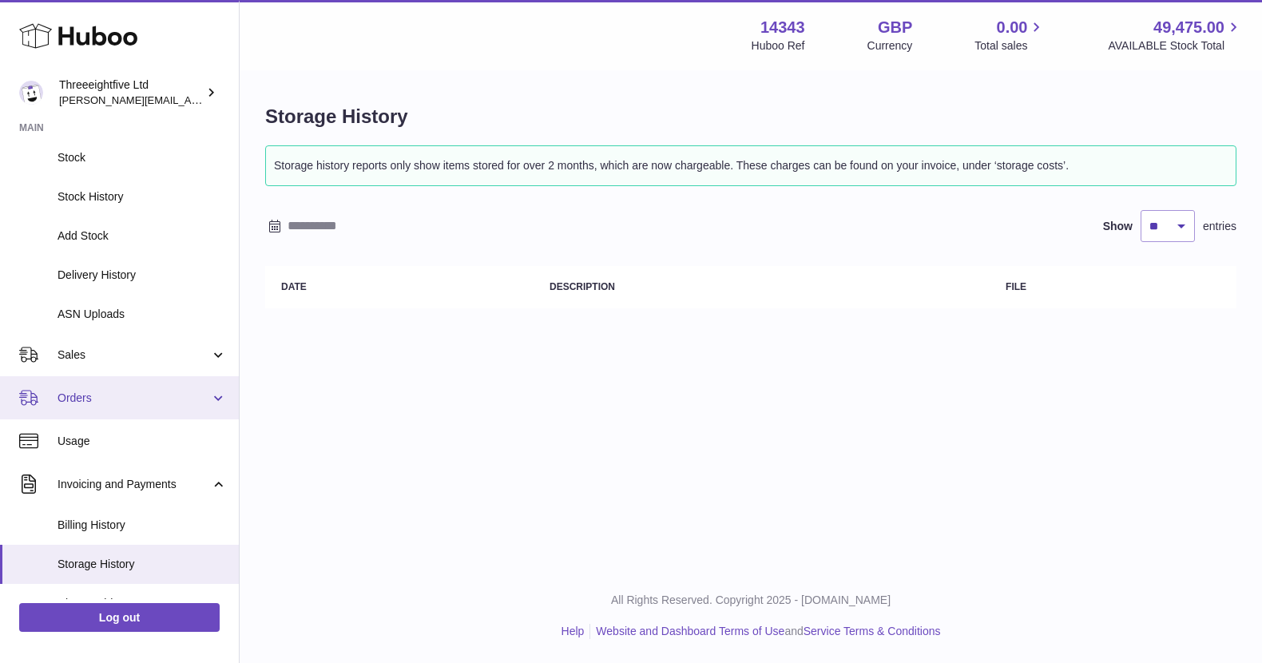
click at [105, 386] on link "Orders" at bounding box center [119, 397] width 239 height 43
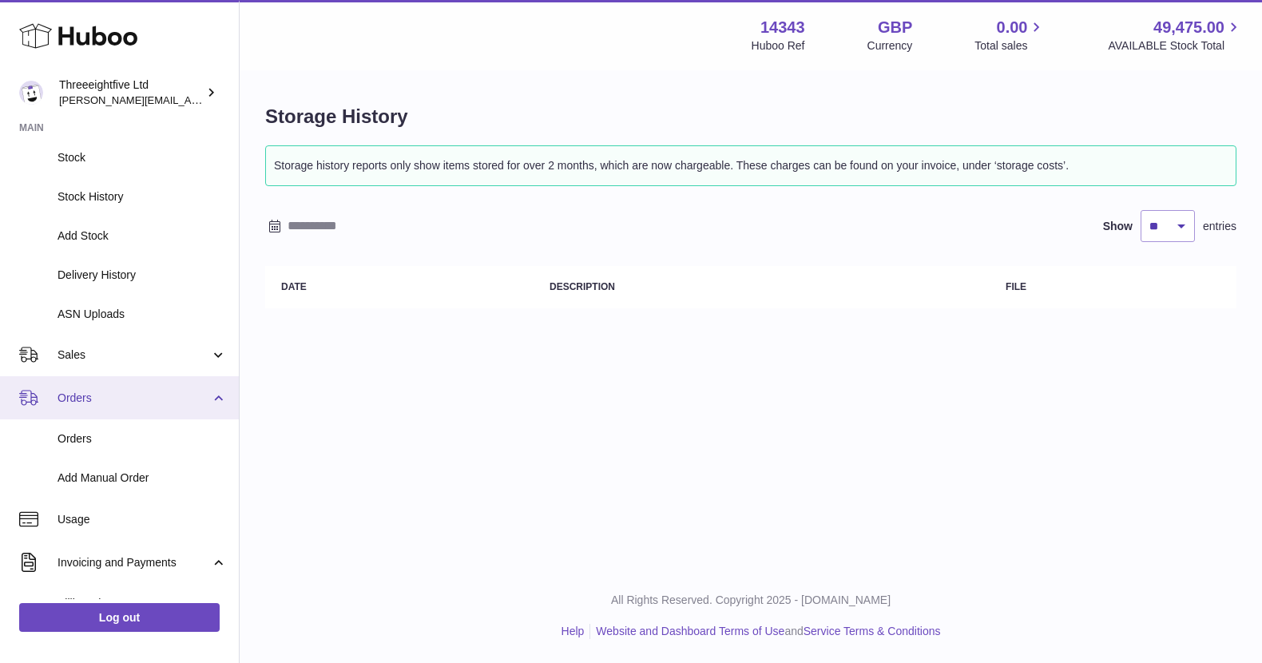
click at [104, 416] on link "Orders" at bounding box center [119, 397] width 239 height 43
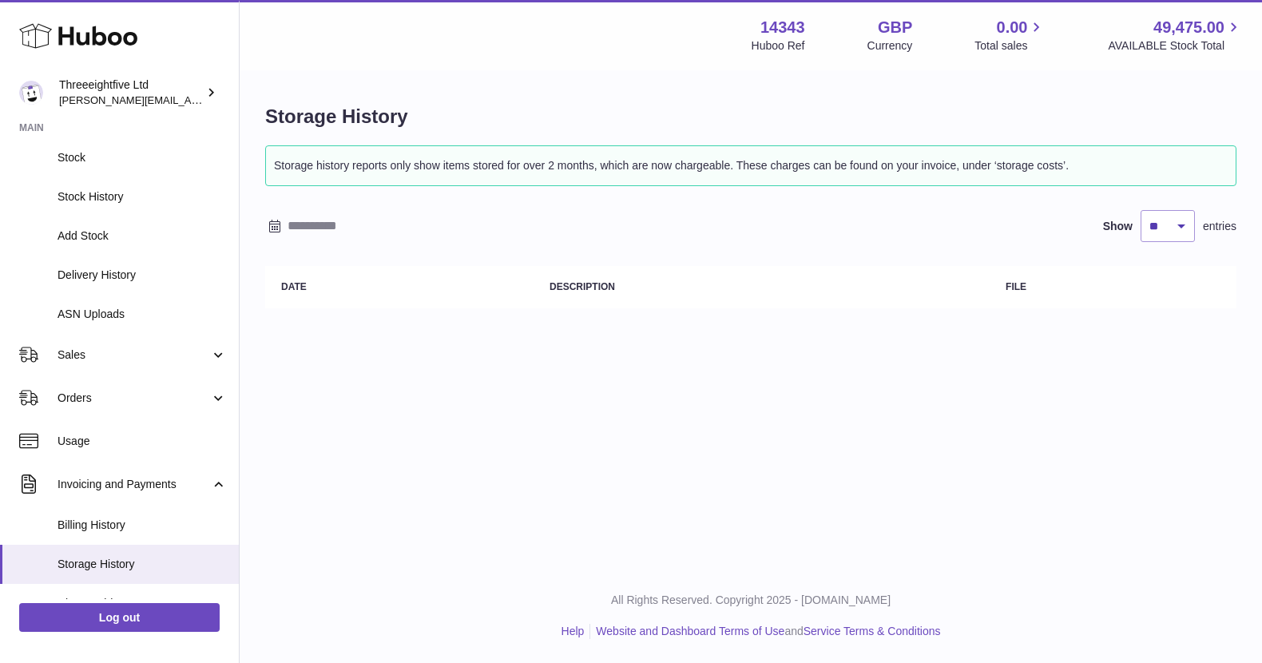
click at [104, 430] on link "Usage" at bounding box center [119, 440] width 239 height 43
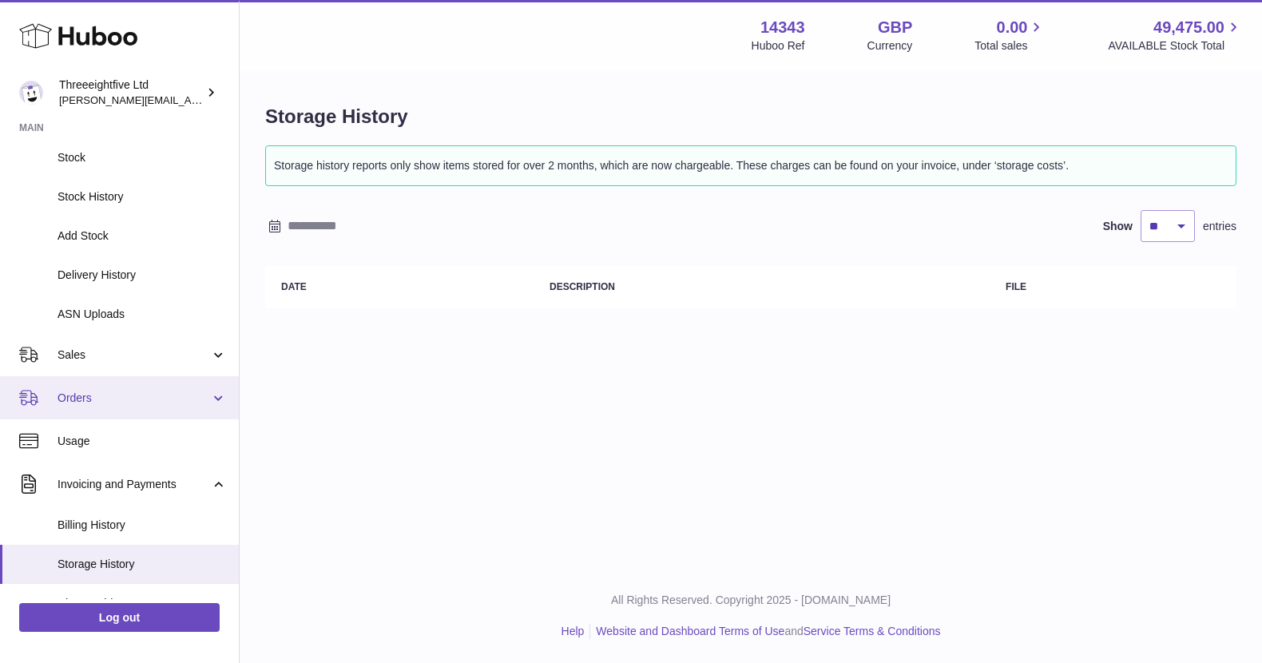
click at [99, 400] on span "Orders" at bounding box center [133, 397] width 153 height 15
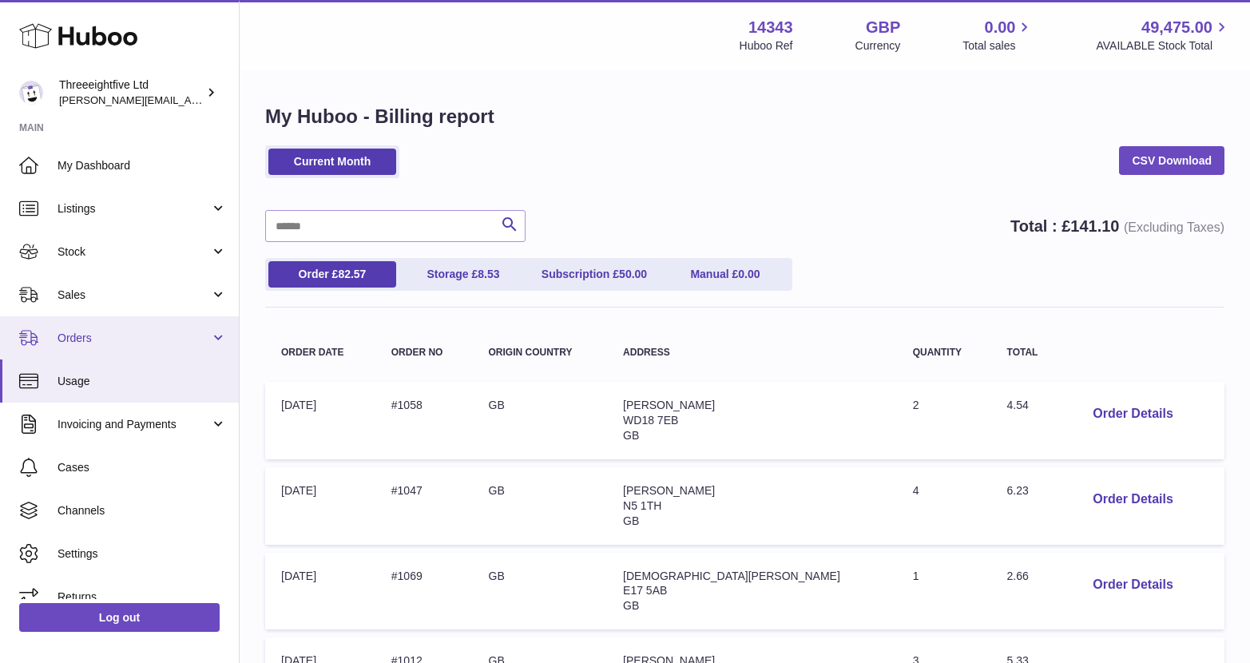
click at [170, 339] on span "Orders" at bounding box center [133, 338] width 153 height 15
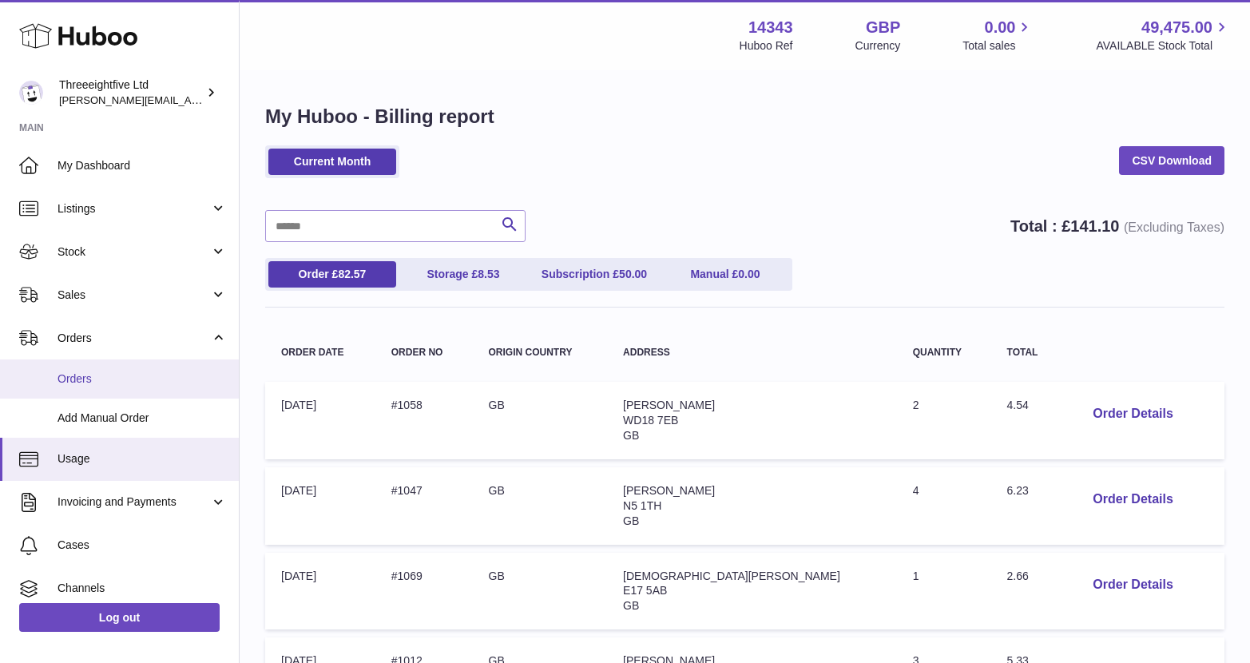
click at [147, 382] on span "Orders" at bounding box center [141, 378] width 169 height 15
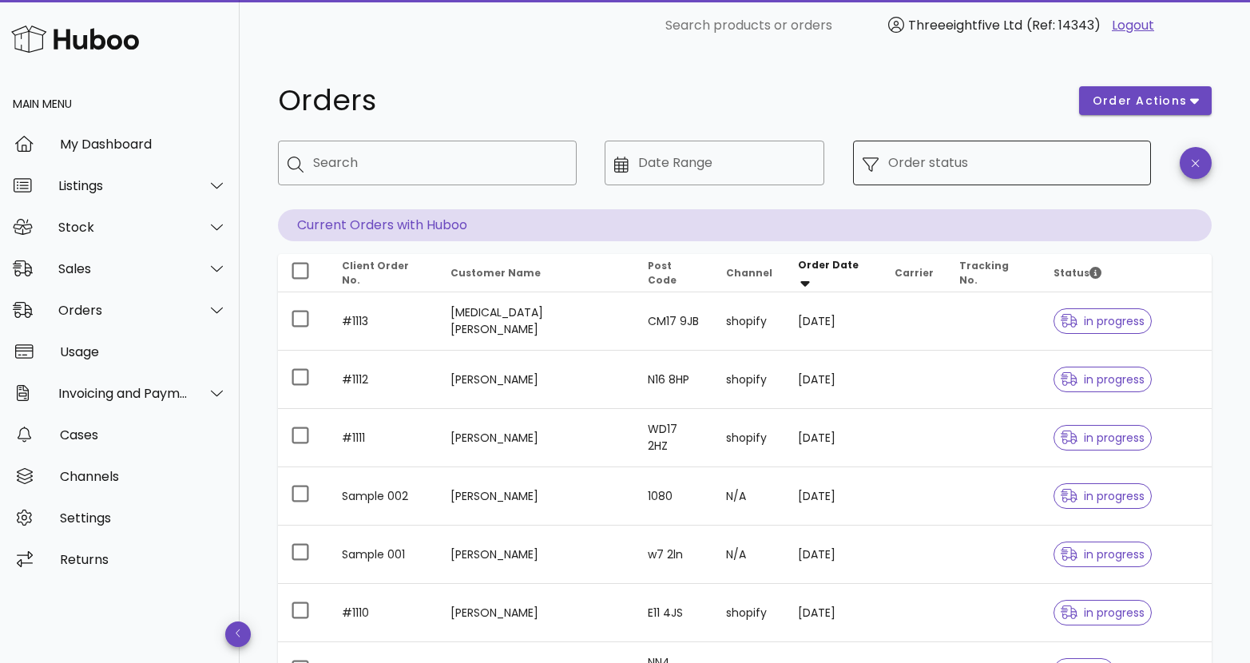
click at [1054, 169] on input "Order status" at bounding box center [1015, 163] width 254 height 26
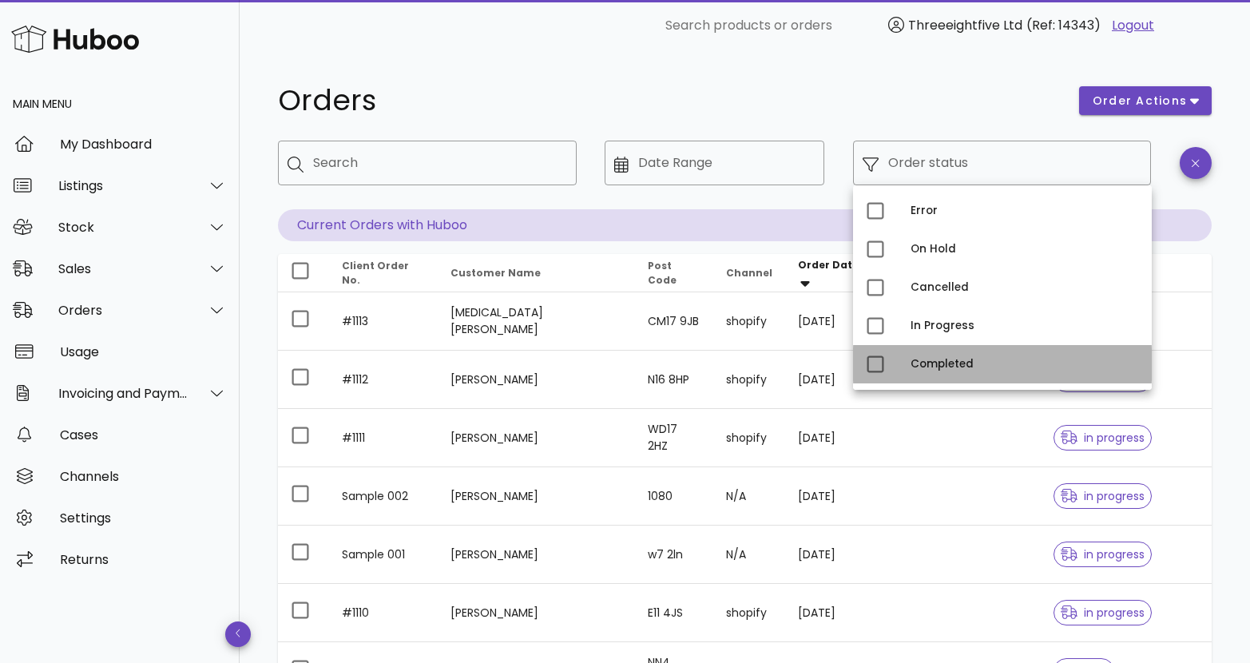
click at [960, 359] on div "Completed" at bounding box center [1024, 364] width 228 height 13
type input "**********"
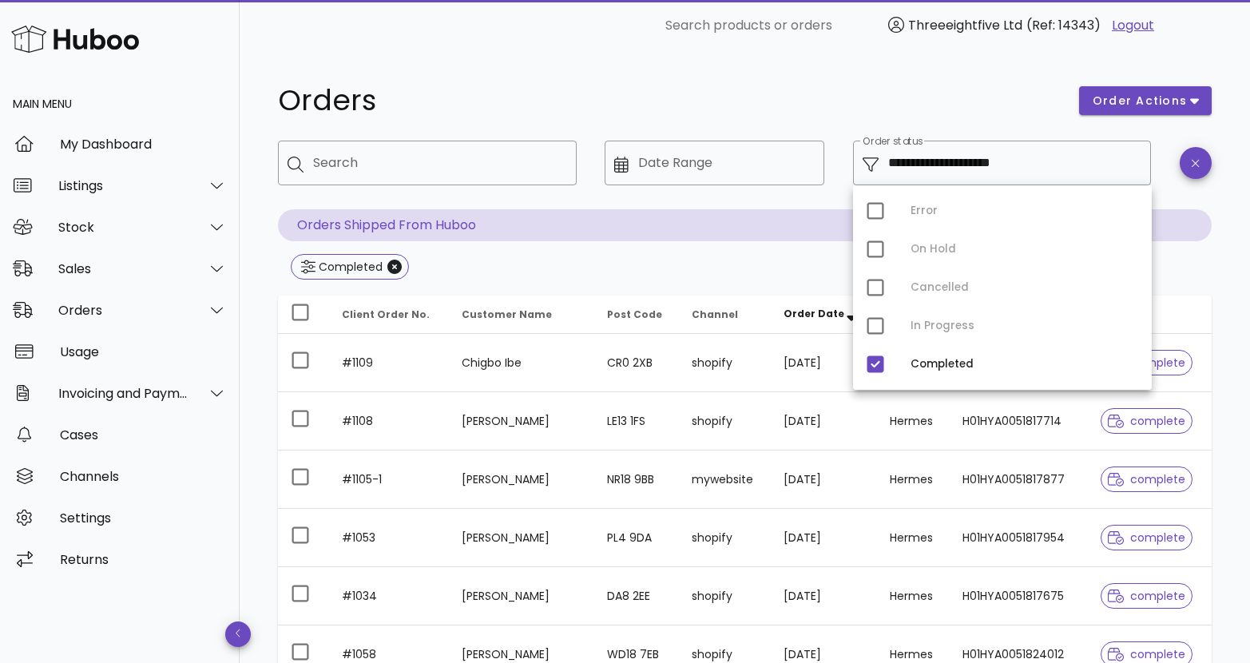
click at [759, 257] on div "Completed" at bounding box center [745, 268] width 934 height 29
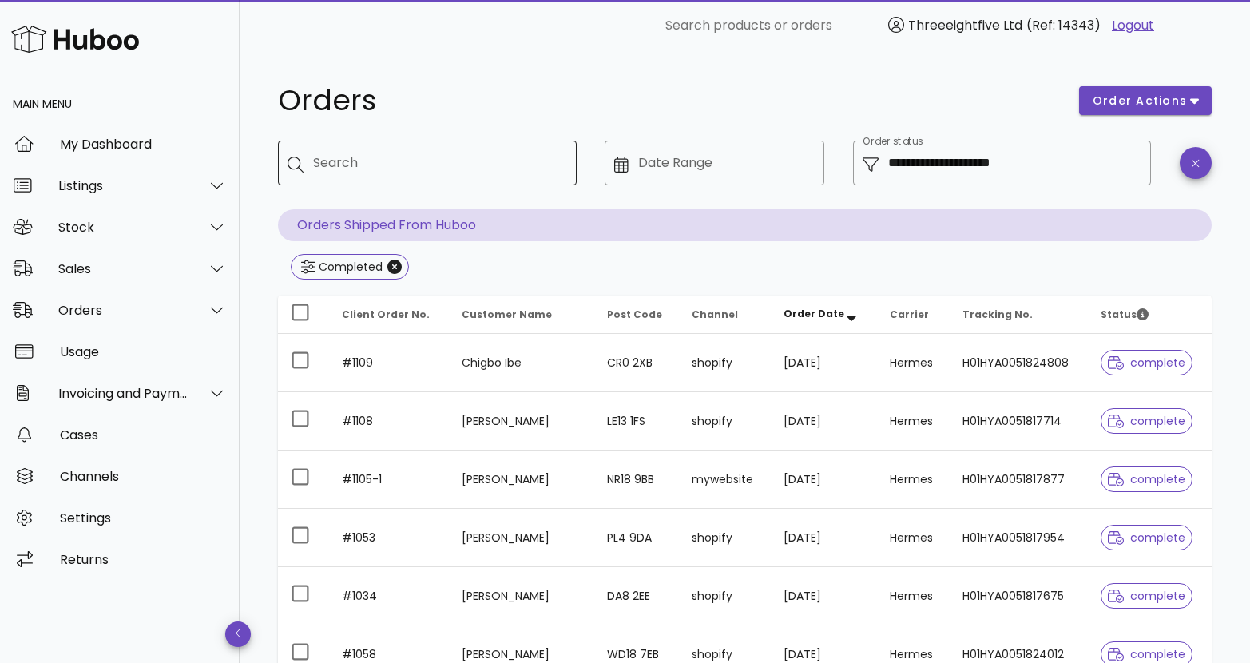
click at [513, 178] on div "Search" at bounding box center [438, 163] width 251 height 45
type input "****"
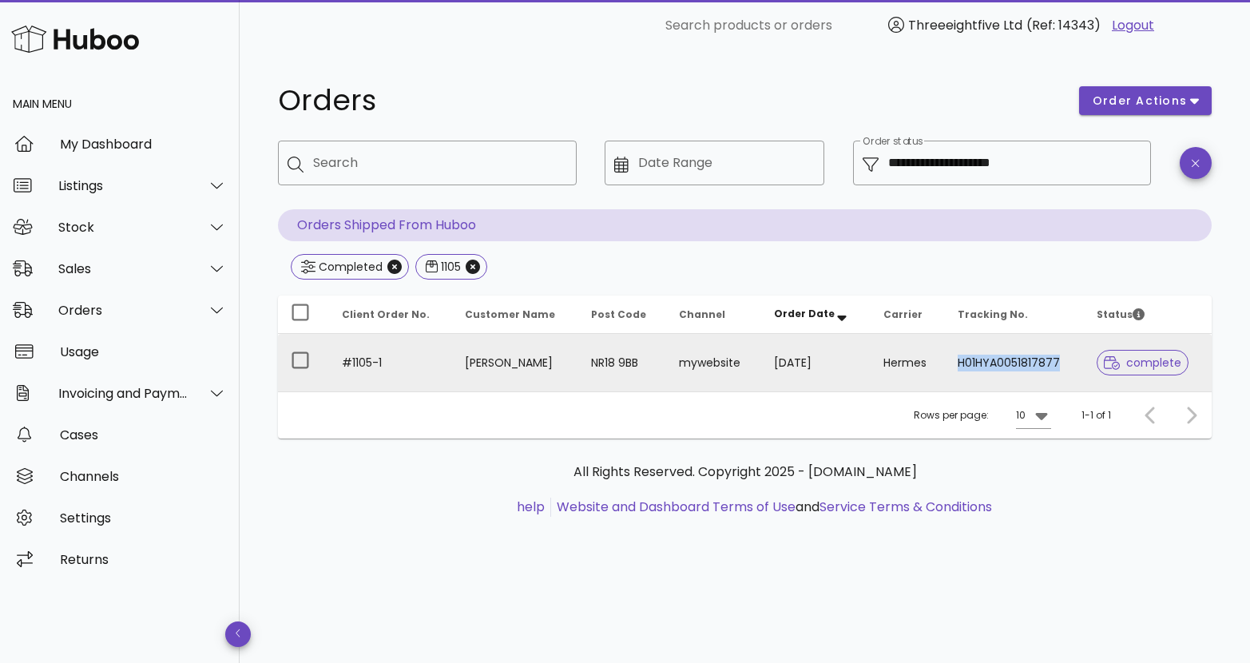
drag, startPoint x: 1060, startPoint y: 362, endPoint x: 962, endPoint y: 366, distance: 98.3
click at [962, 366] on td "H01HYA0051817877" at bounding box center [1014, 362] width 139 height 57
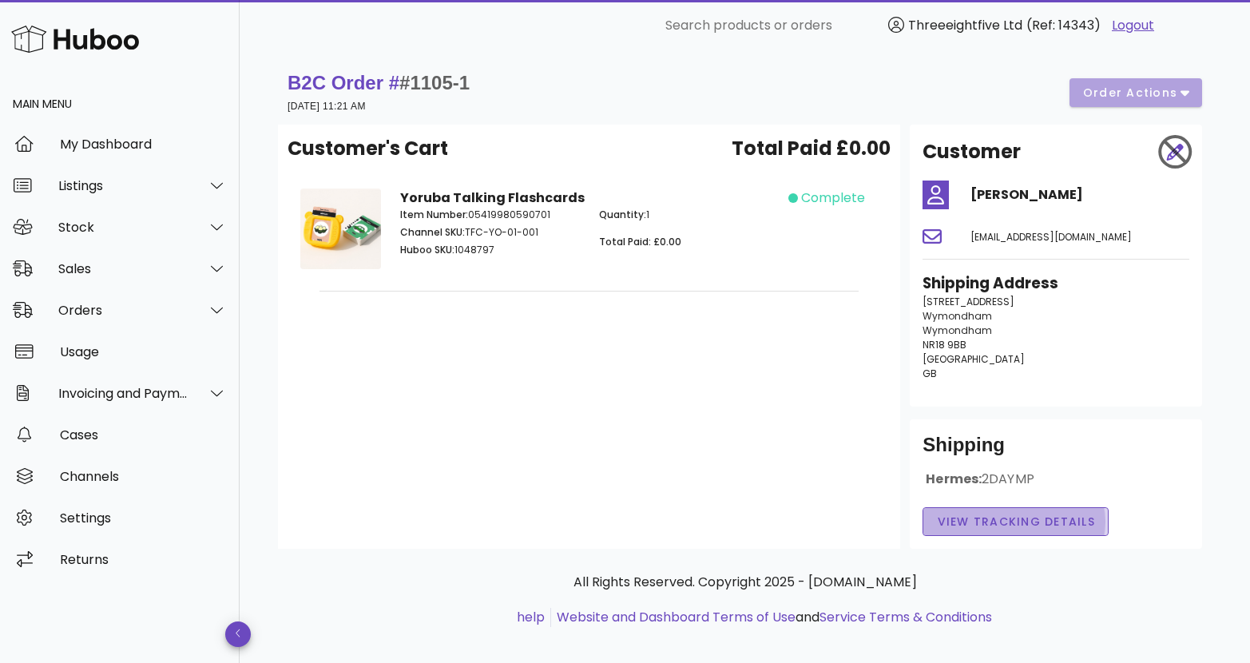
click at [973, 519] on span "View Tracking details" at bounding box center [1015, 521] width 159 height 17
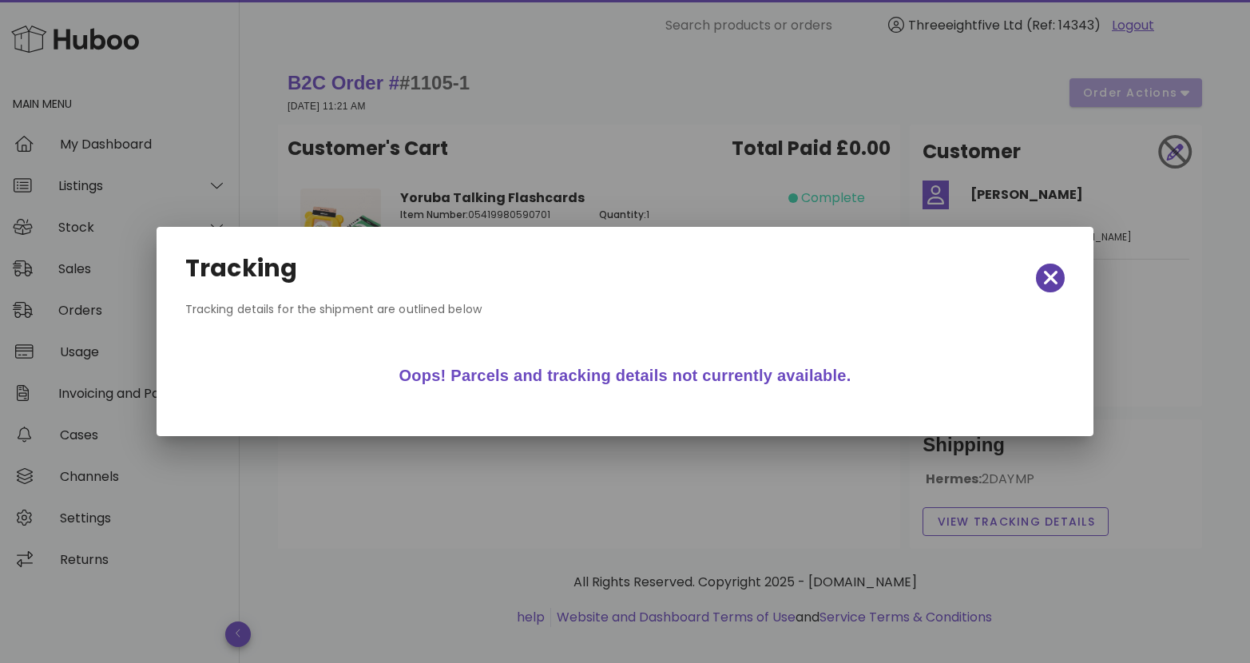
click at [1054, 289] on button "button" at bounding box center [1050, 278] width 29 height 29
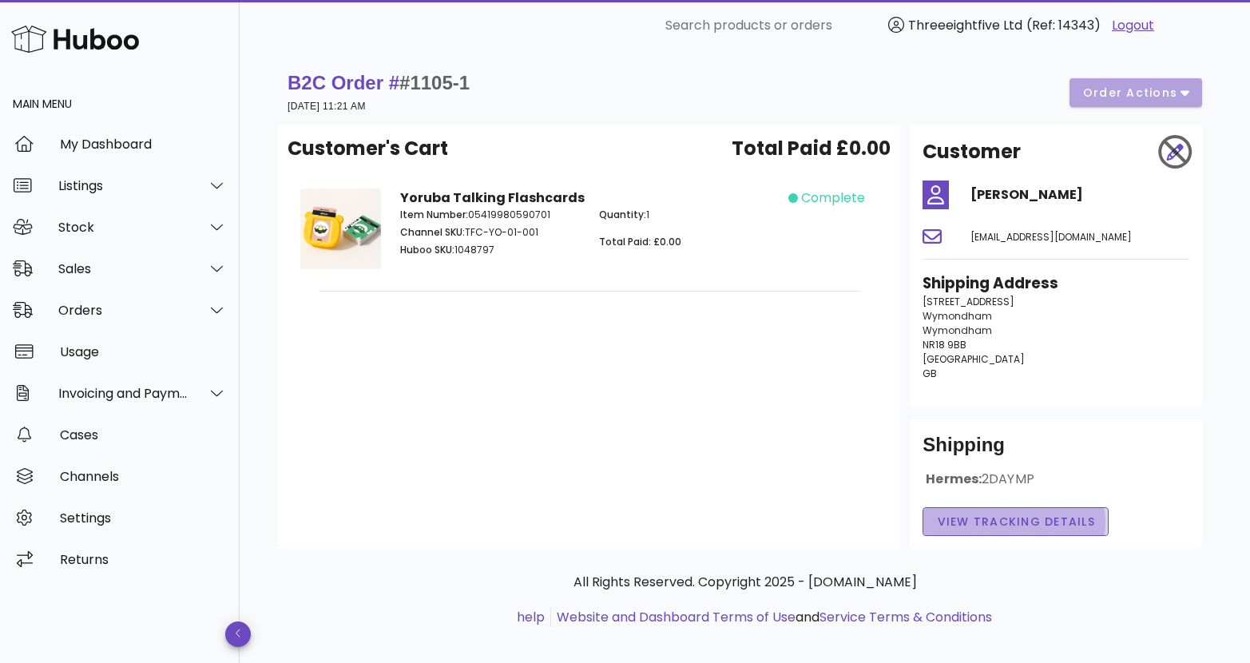
click at [1012, 513] on span "View Tracking details" at bounding box center [1015, 521] width 159 height 17
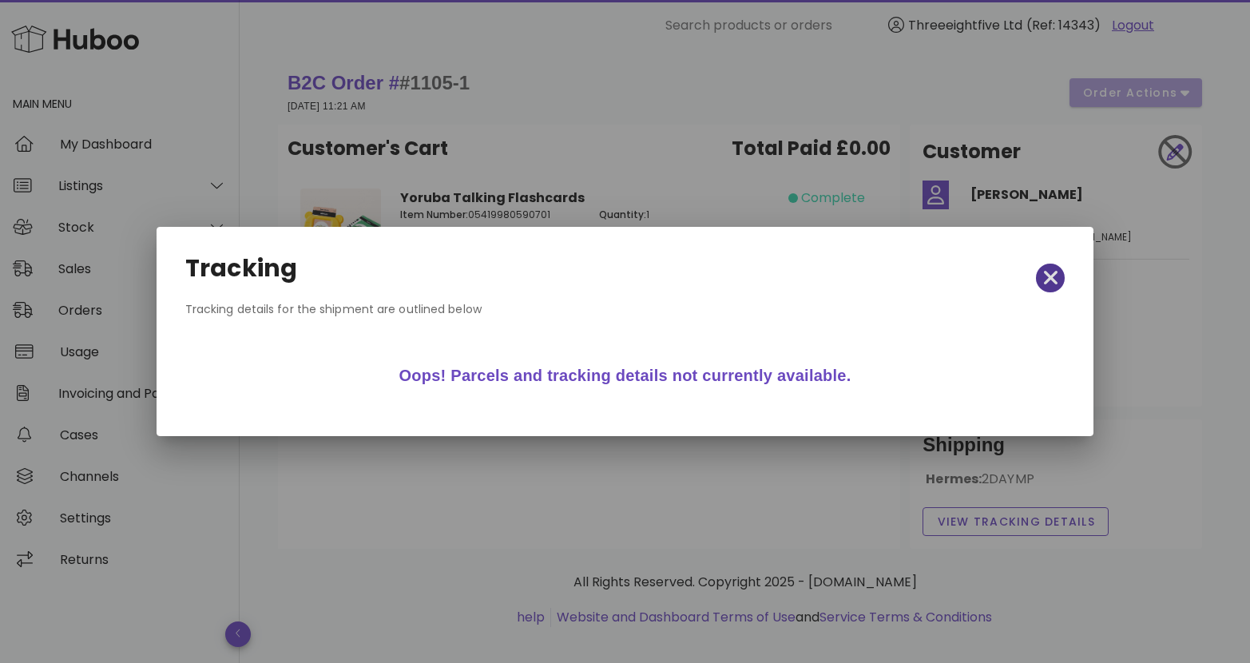
click at [1049, 276] on icon "button" at bounding box center [1051, 278] width 14 height 14
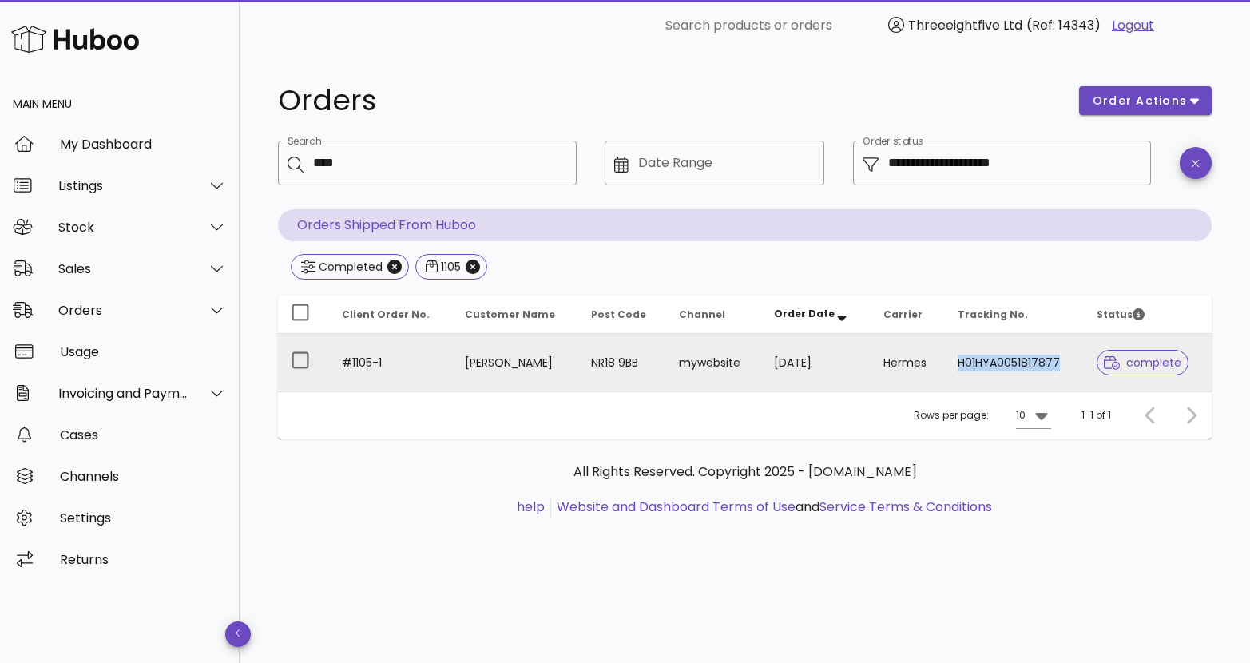
drag, startPoint x: 1060, startPoint y: 364, endPoint x: 959, endPoint y: 367, distance: 100.7
click at [959, 367] on td "H01HYA0051817877" at bounding box center [1014, 362] width 139 height 57
copy td "H01HYA0051817877"
drag, startPoint x: 950, startPoint y: 363, endPoint x: 1056, endPoint y: 368, distance: 106.3
click at [1056, 368] on td "H01HYA0051817877" at bounding box center [1014, 362] width 139 height 57
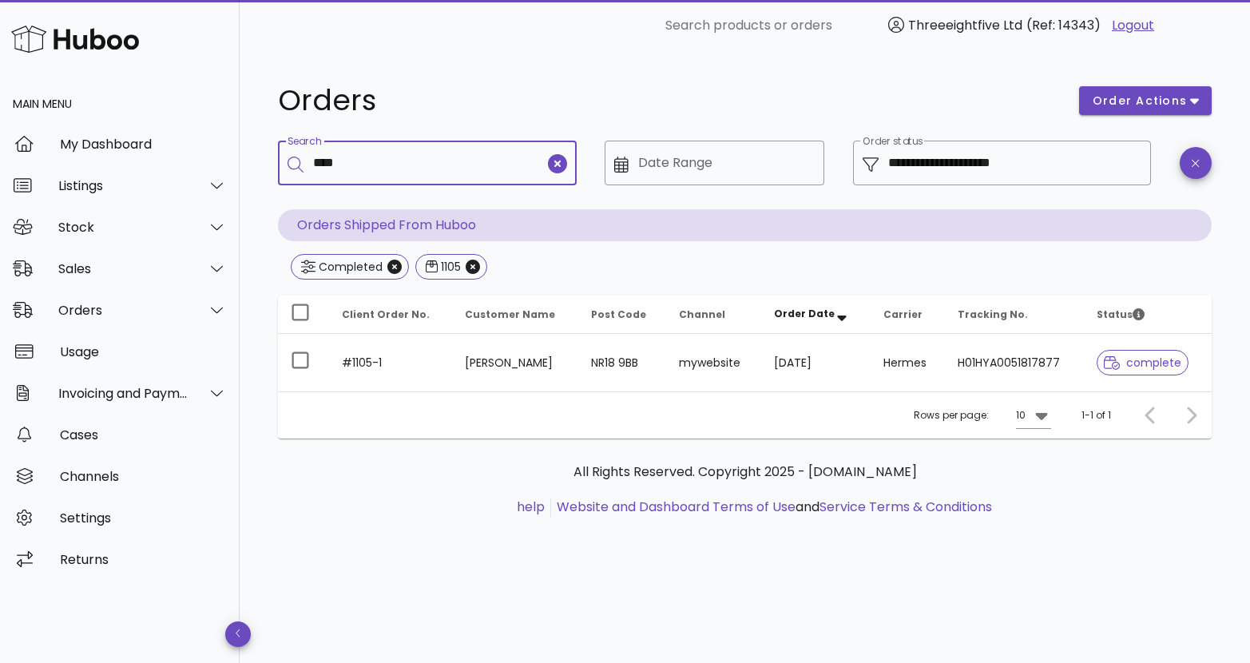
drag, startPoint x: 394, startPoint y: 172, endPoint x: 280, endPoint y: 161, distance: 113.9
click at [280, 161] on div "​ Search ****" at bounding box center [427, 163] width 299 height 45
click at [561, 166] on icon "clear icon" at bounding box center [557, 163] width 19 height 19
click at [541, 174] on input "Search" at bounding box center [438, 163] width 251 height 26
click at [486, 173] on input "Search" at bounding box center [438, 163] width 251 height 26
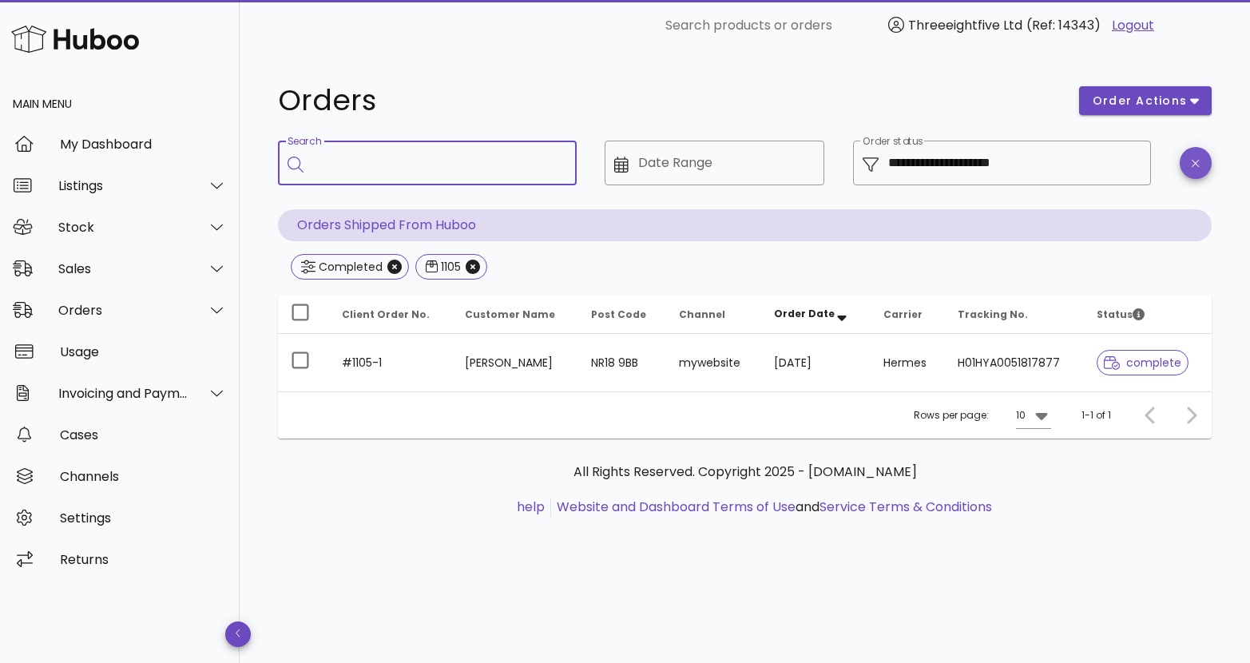
drag, startPoint x: 1211, startPoint y: 162, endPoint x: 1199, endPoint y: 163, distance: 11.2
click at [1211, 162] on div at bounding box center [1195, 175] width 51 height 88
click at [1199, 163] on span "button" at bounding box center [1195, 163] width 32 height 12
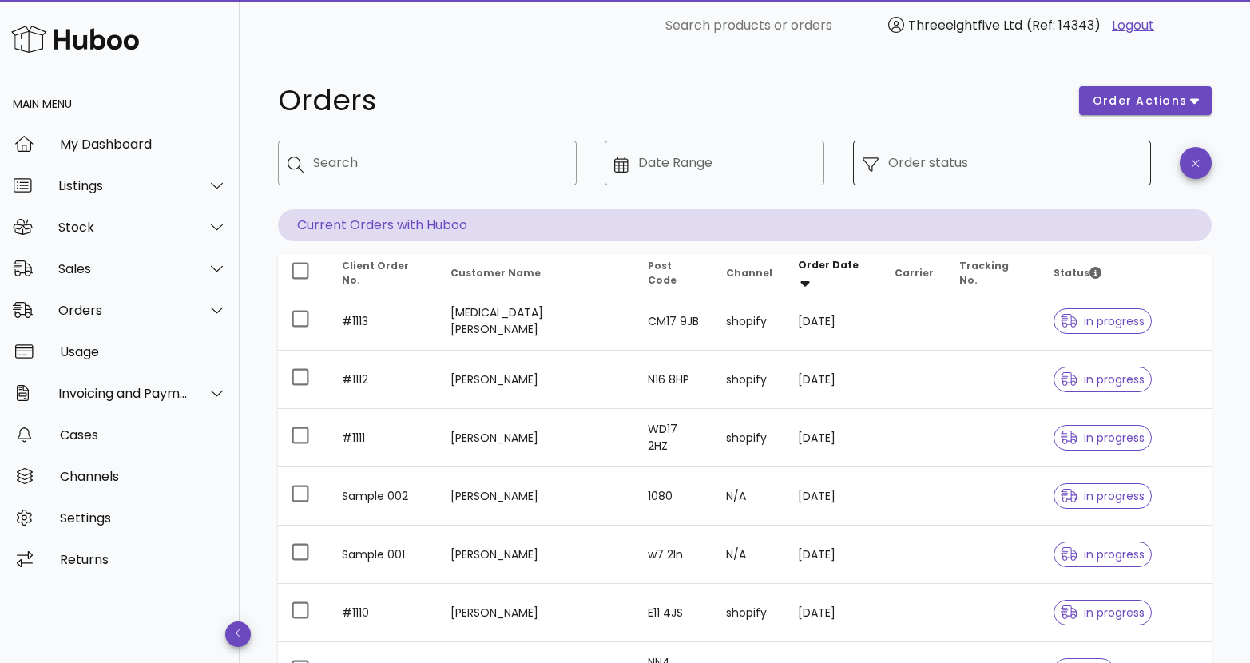
click at [1052, 168] on input "Order status" at bounding box center [1015, 163] width 254 height 26
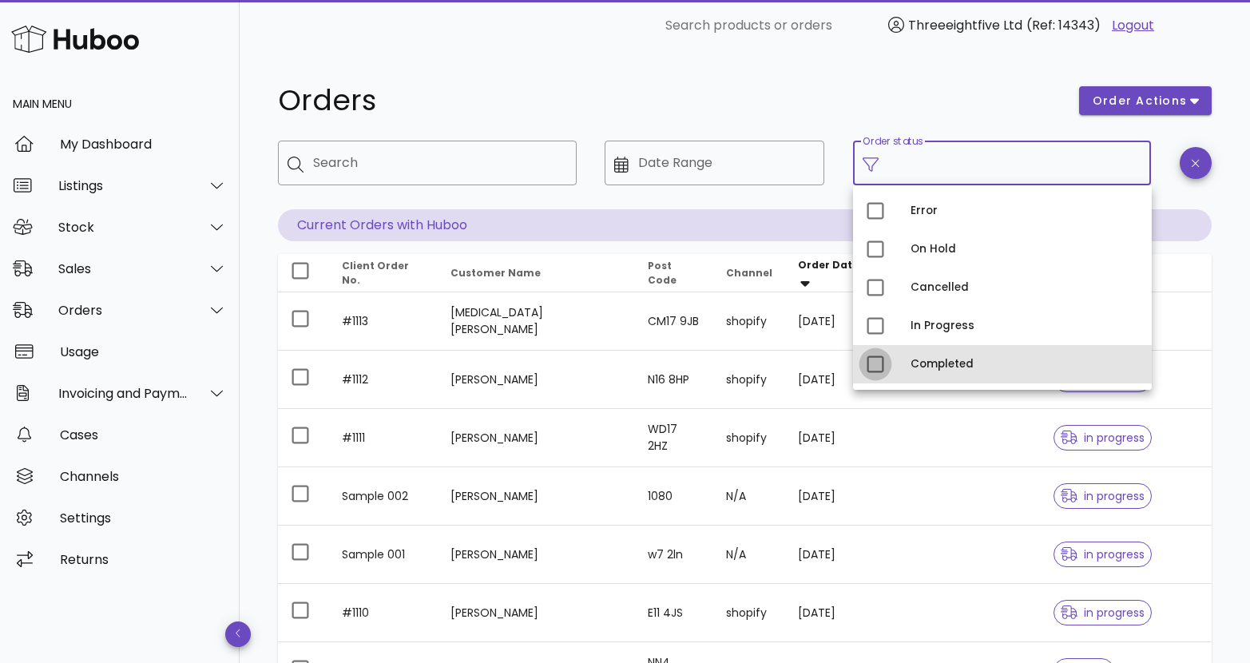
click at [875, 363] on div at bounding box center [875, 364] width 27 height 27
type input "**********"
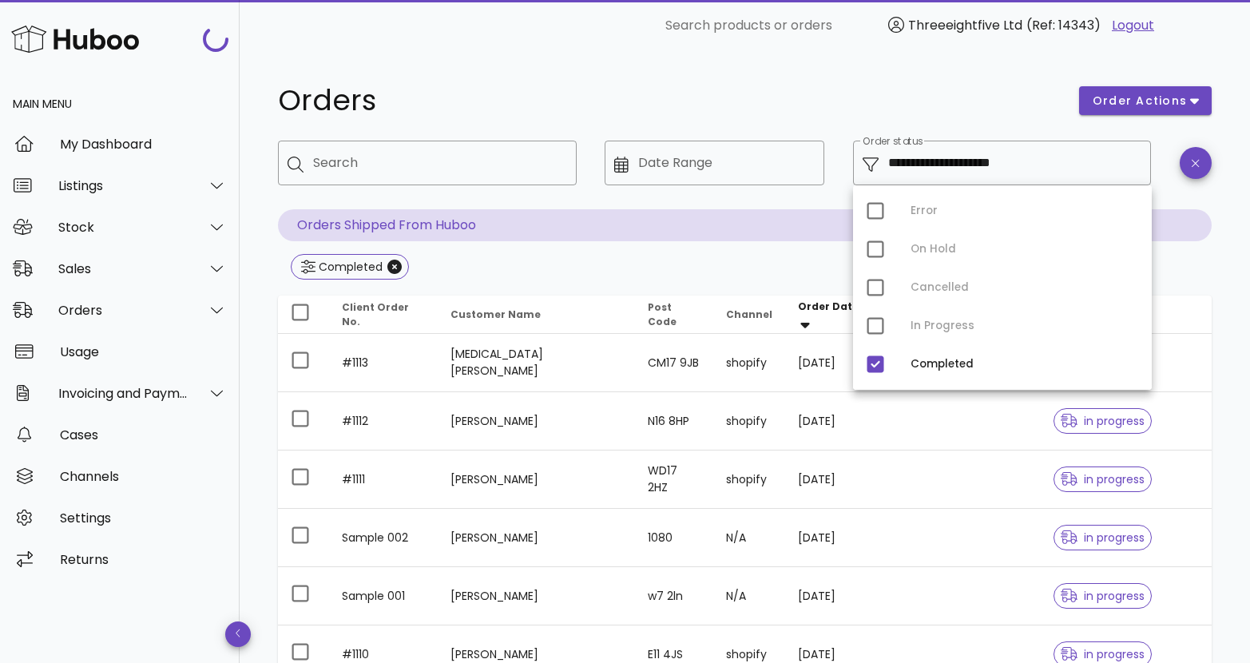
click at [741, 268] on div "Completed" at bounding box center [745, 268] width 934 height 29
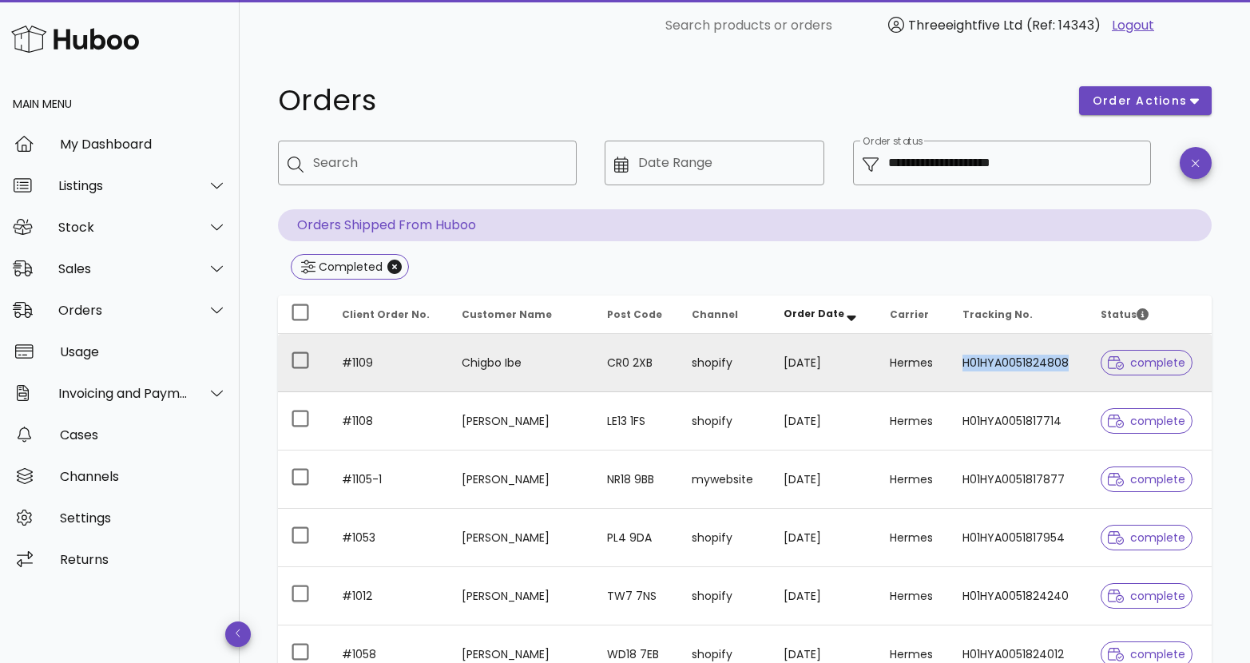
copy td "H01HYA0051824808"
drag, startPoint x: 1079, startPoint y: 363, endPoint x: 969, endPoint y: 367, distance: 109.5
click at [969, 367] on td "H01HYA0051824808" at bounding box center [1018, 363] width 139 height 58
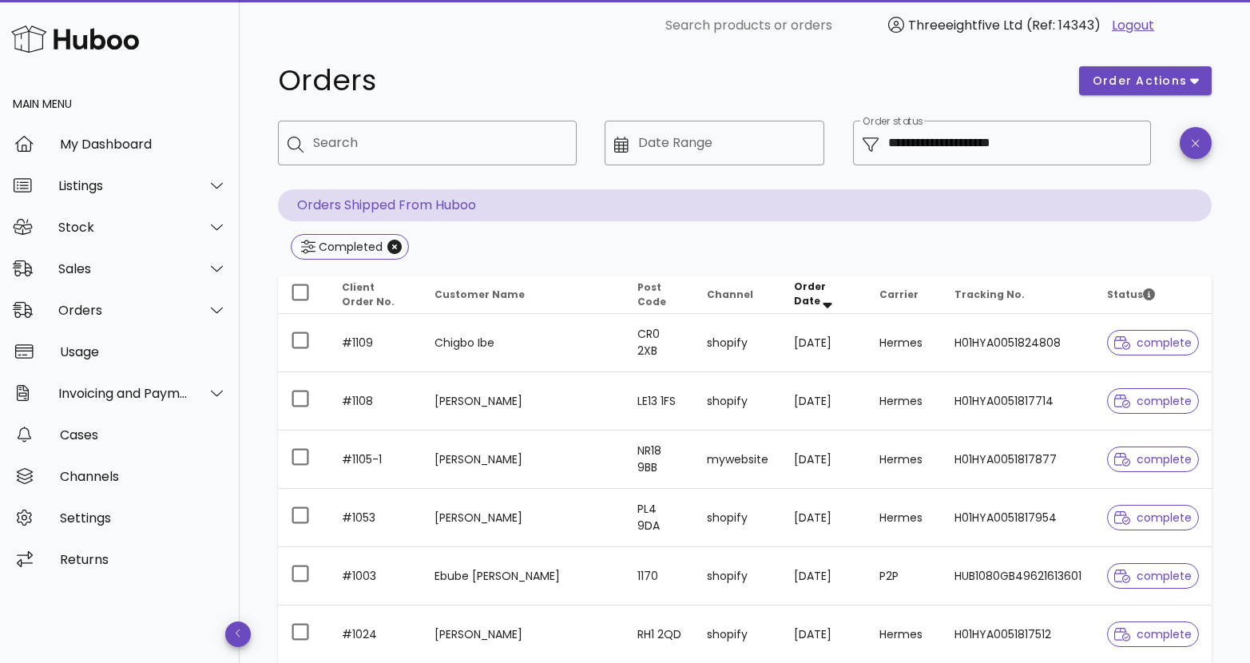
scroll to position [22, 0]
click at [408, 151] on input "Search" at bounding box center [438, 142] width 251 height 26
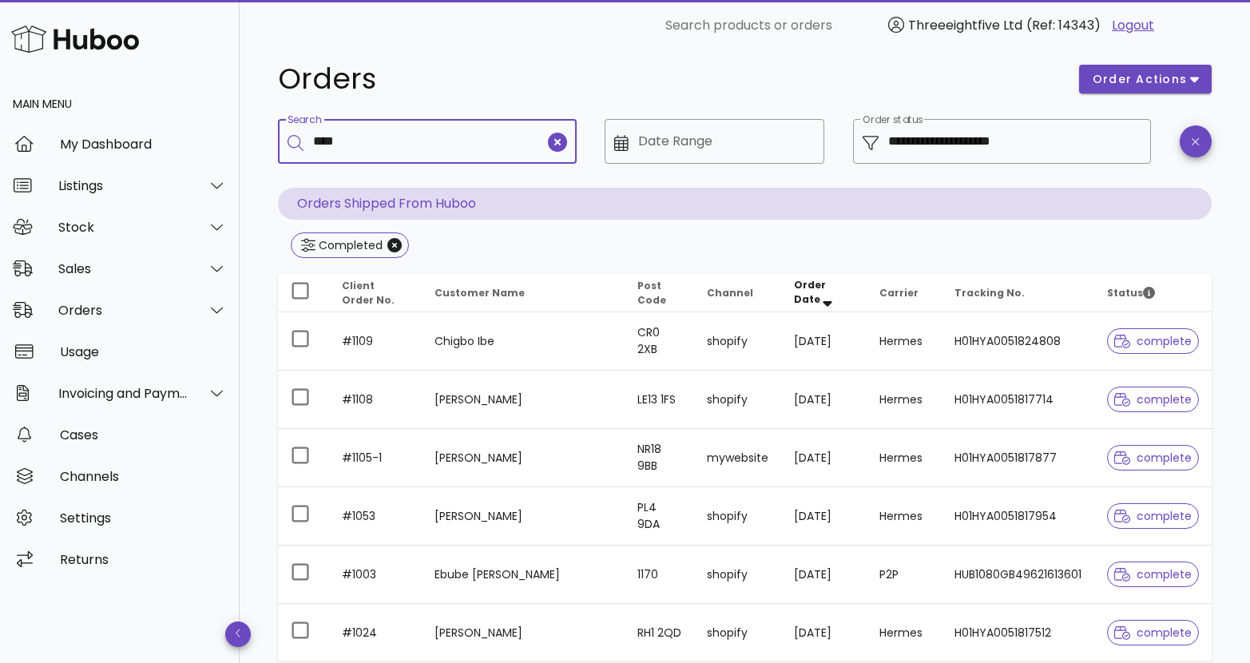
type input "****"
